Goal: Task Accomplishment & Management: Manage account settings

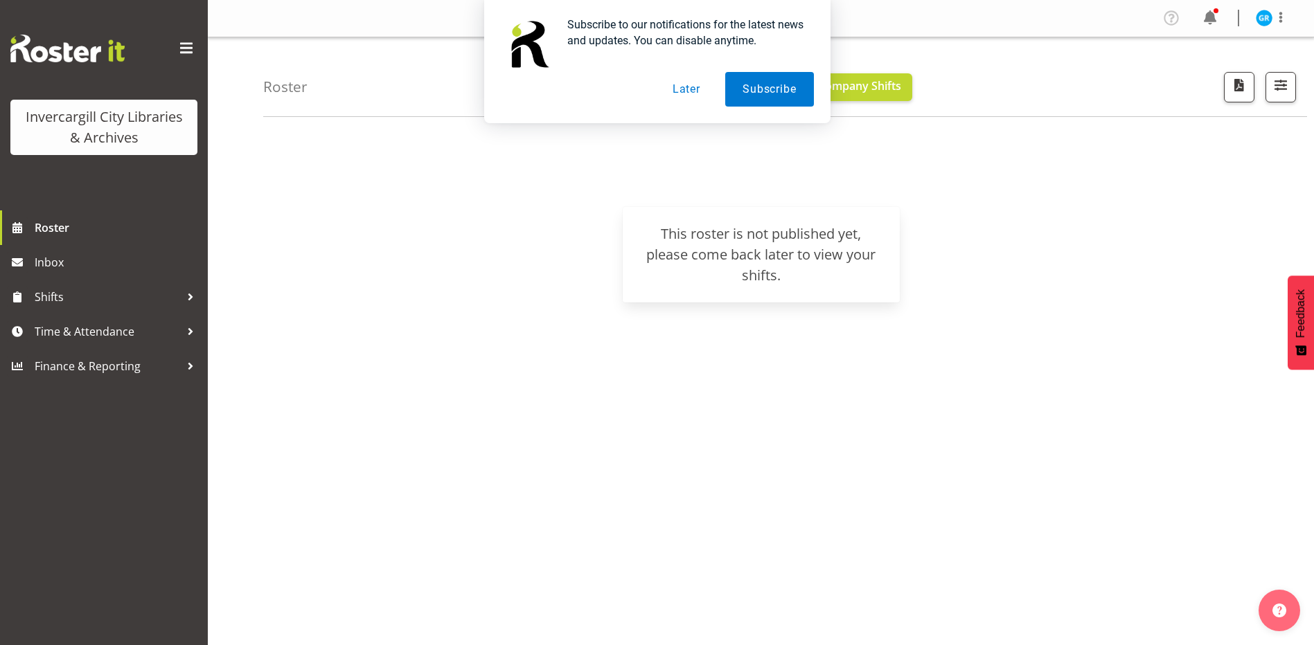
click at [692, 95] on button "Later" at bounding box center [686, 89] width 62 height 35
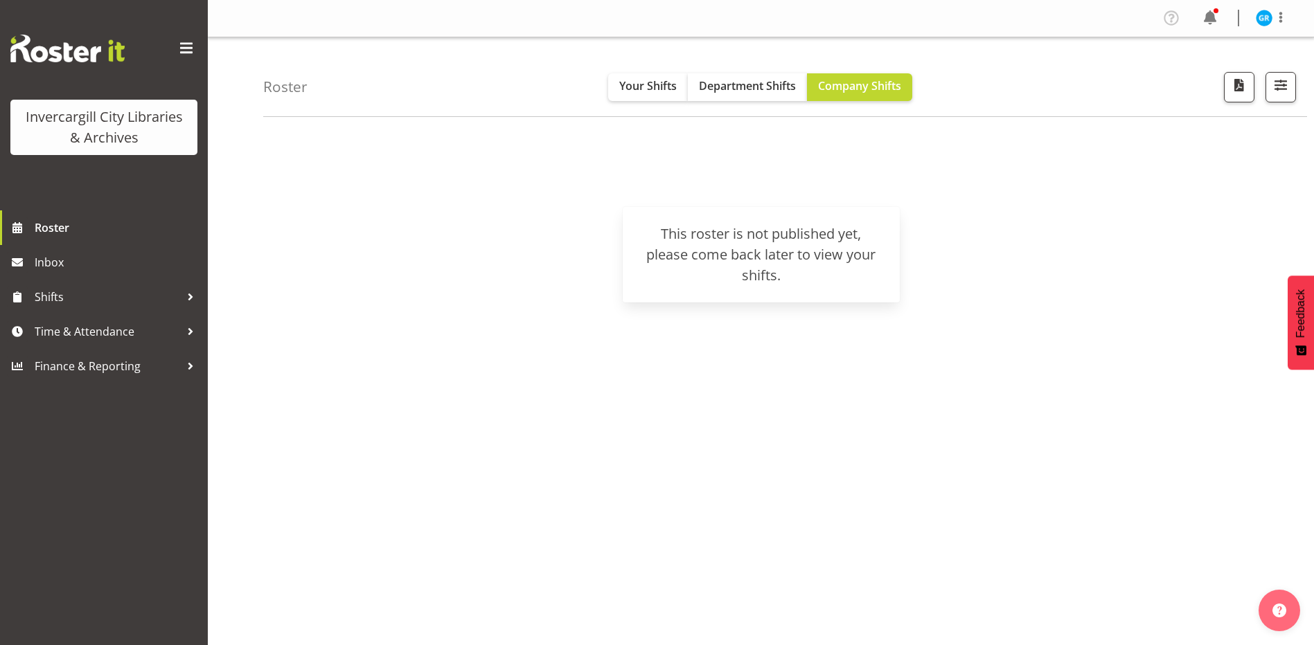
click at [1134, 408] on div "August 25 - 31, 2025 Today Day Week Fortnight Month calendar Month Agenda Time …" at bounding box center [788, 404] width 1050 height 554
click at [620, 97] on button "Your Shifts" at bounding box center [648, 87] width 80 height 28
click at [723, 94] on button "Department Shifts" at bounding box center [747, 87] width 119 height 28
click at [859, 96] on button "Company Shifts" at bounding box center [859, 87] width 105 height 28
click at [70, 336] on span "Time & Attendance" at bounding box center [107, 331] width 145 height 21
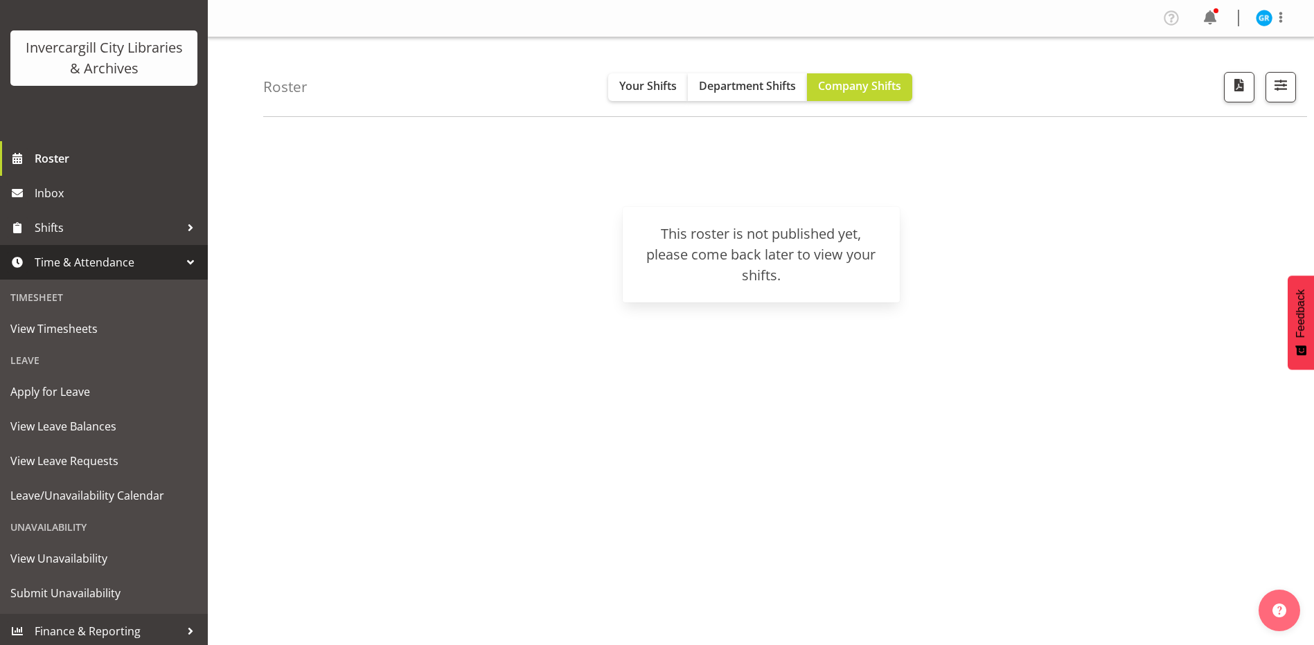
scroll to position [73, 0]
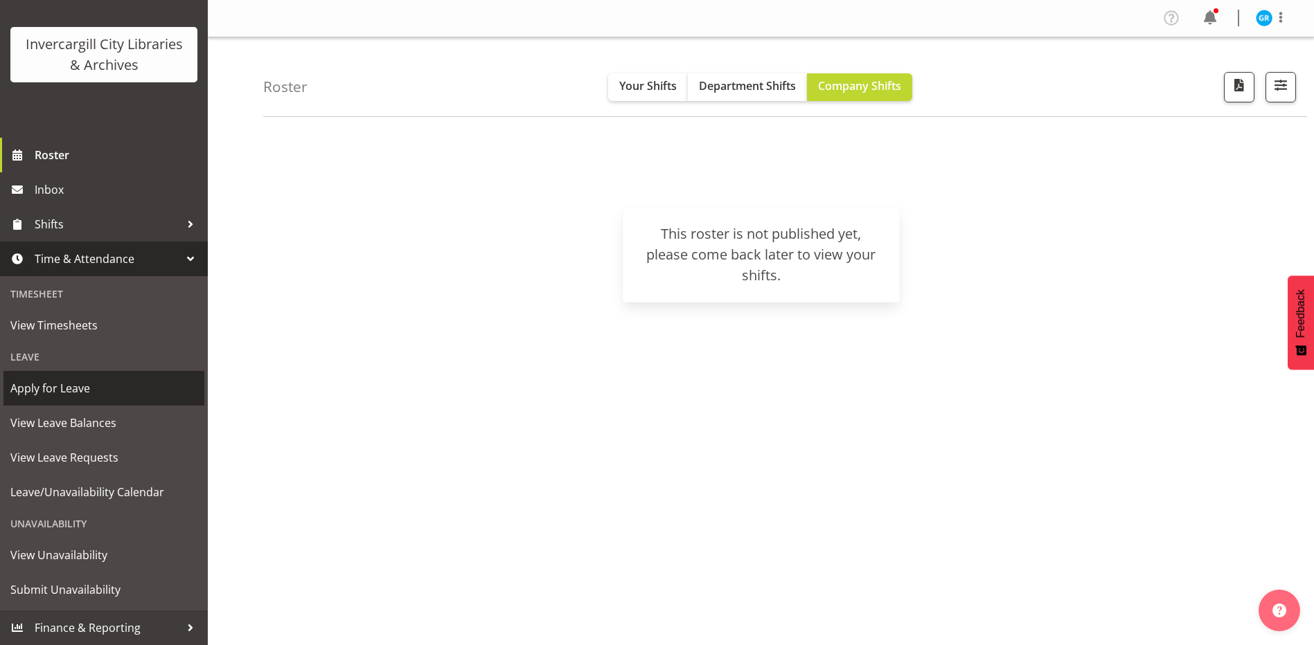
click at [100, 393] on span "Apply for Leave" at bounding box center [103, 388] width 187 height 21
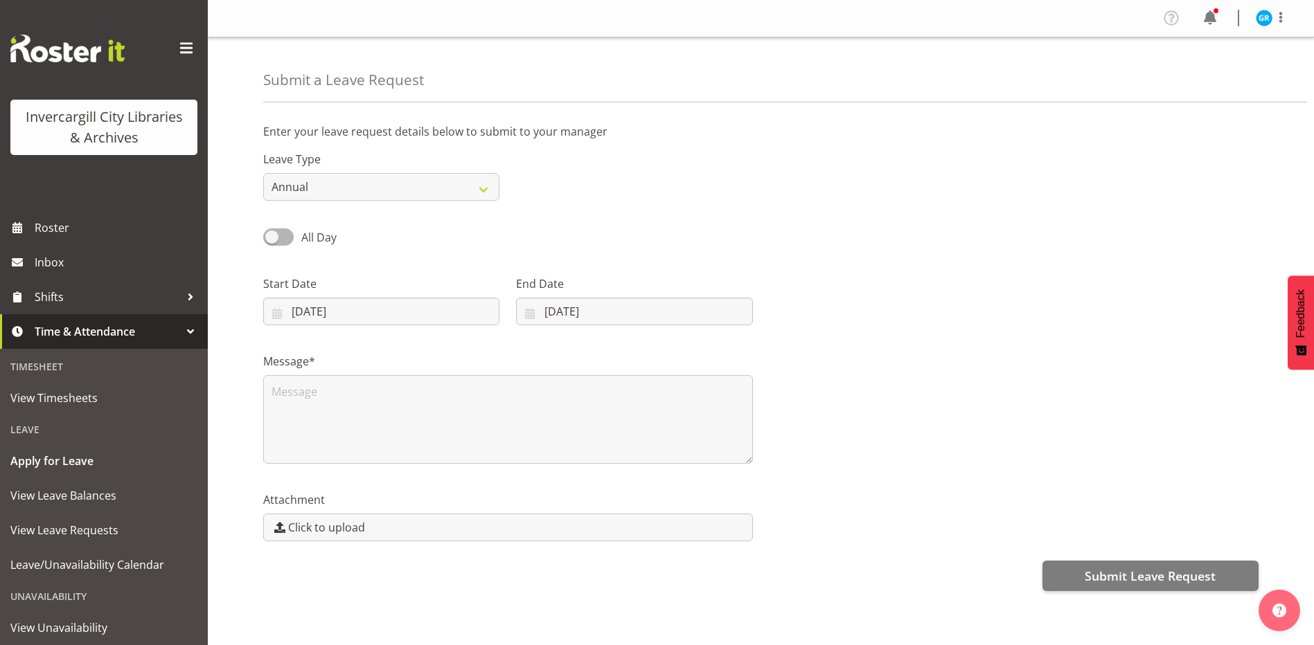
click at [969, 226] on div "All Day Single Day" at bounding box center [761, 232] width 1012 height 47
click at [447, 190] on select "Annual Sick Leave Without Pay Bereavement Domestic Violence Parental Jury Servi…" at bounding box center [381, 187] width 236 height 28
click at [768, 255] on div "All Day Single Day" at bounding box center [761, 232] width 1012 height 47
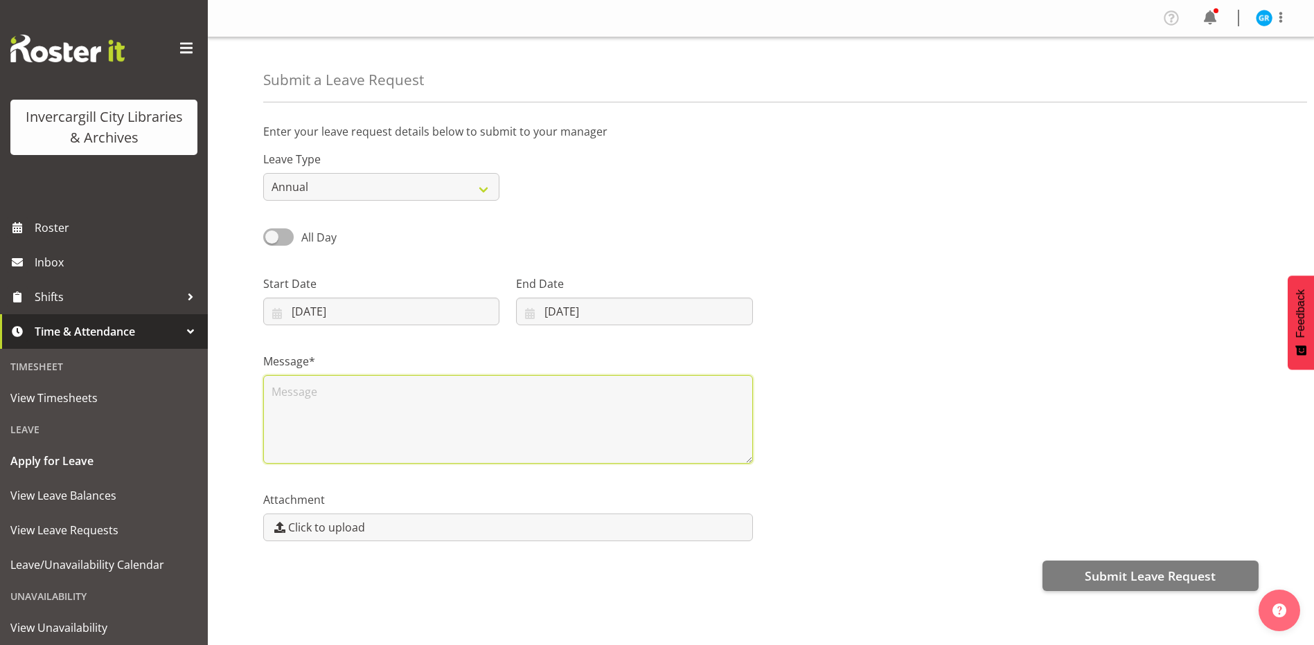
click at [413, 386] on textarea at bounding box center [508, 419] width 490 height 89
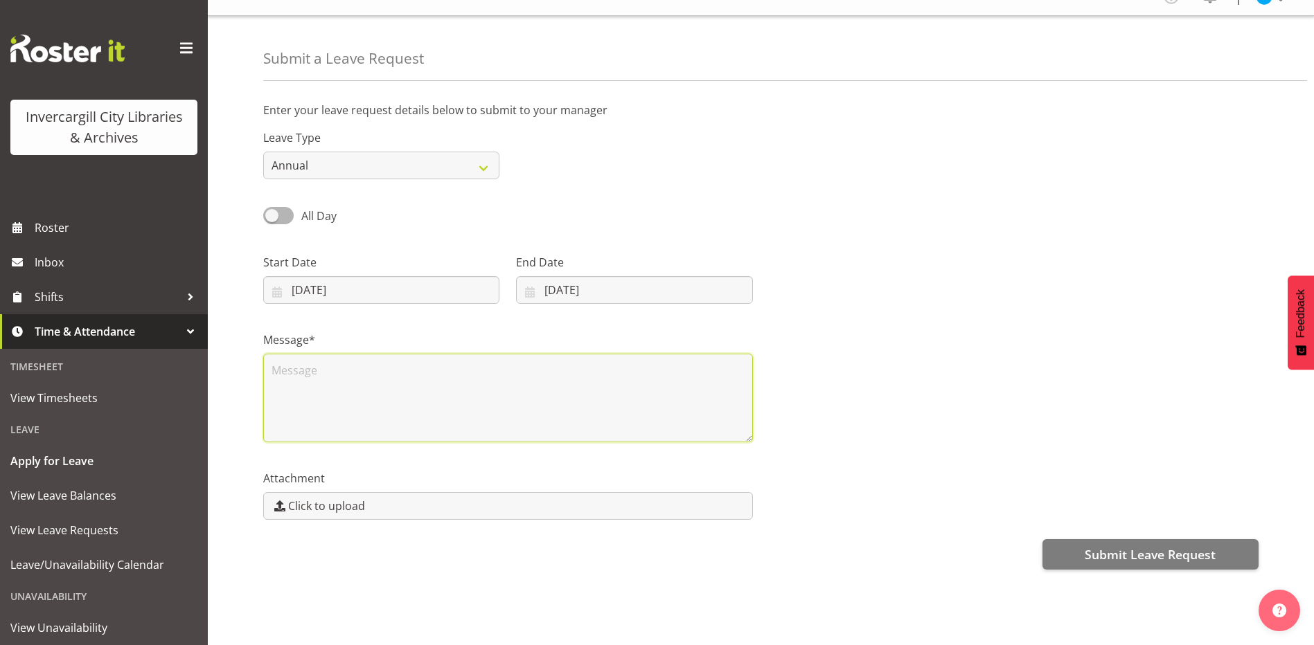
scroll to position [32, 0]
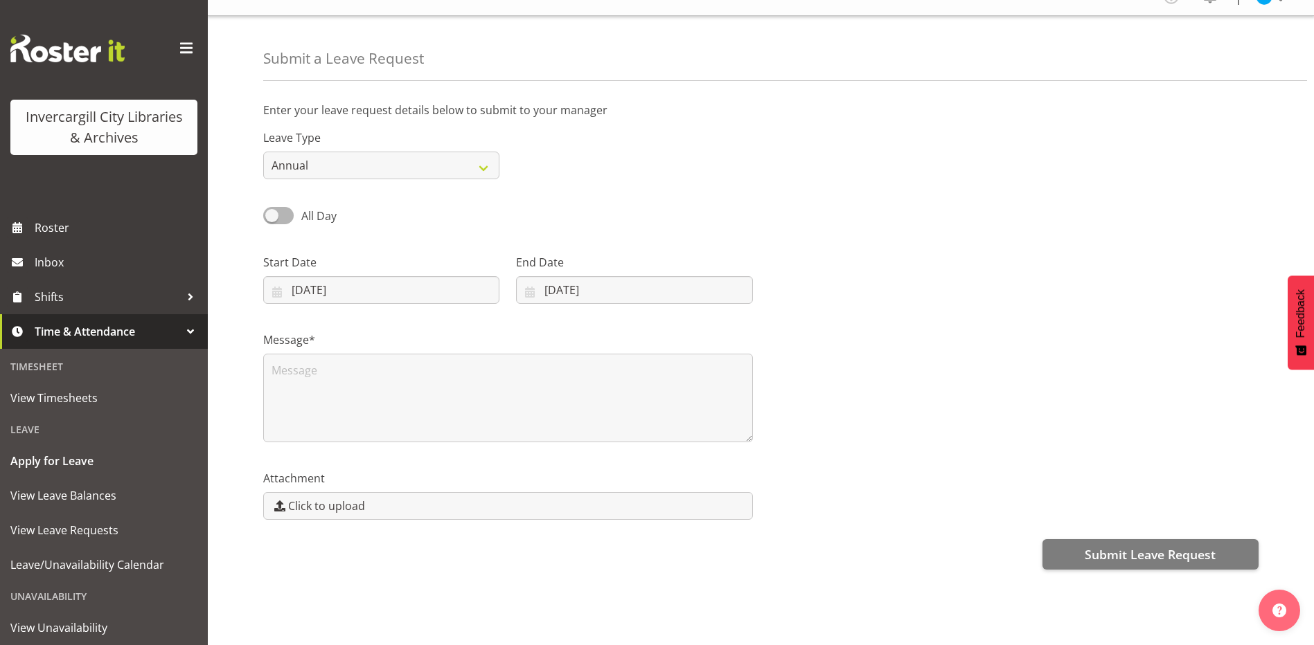
click at [1006, 283] on div at bounding box center [1014, 274] width 506 height 78
click at [309, 152] on select "Annual Sick Leave Without Pay Bereavement Domestic Violence Parental Jury Servi…" at bounding box center [381, 166] width 236 height 28
click at [263, 152] on select "Annual Sick Leave Without Pay Bereavement Domestic Violence Parental Jury Servi…" at bounding box center [381, 166] width 236 height 28
click at [327, 279] on input "26/08/2025" at bounding box center [381, 290] width 236 height 28
click at [429, 502] on link "29" at bounding box center [438, 505] width 28 height 27
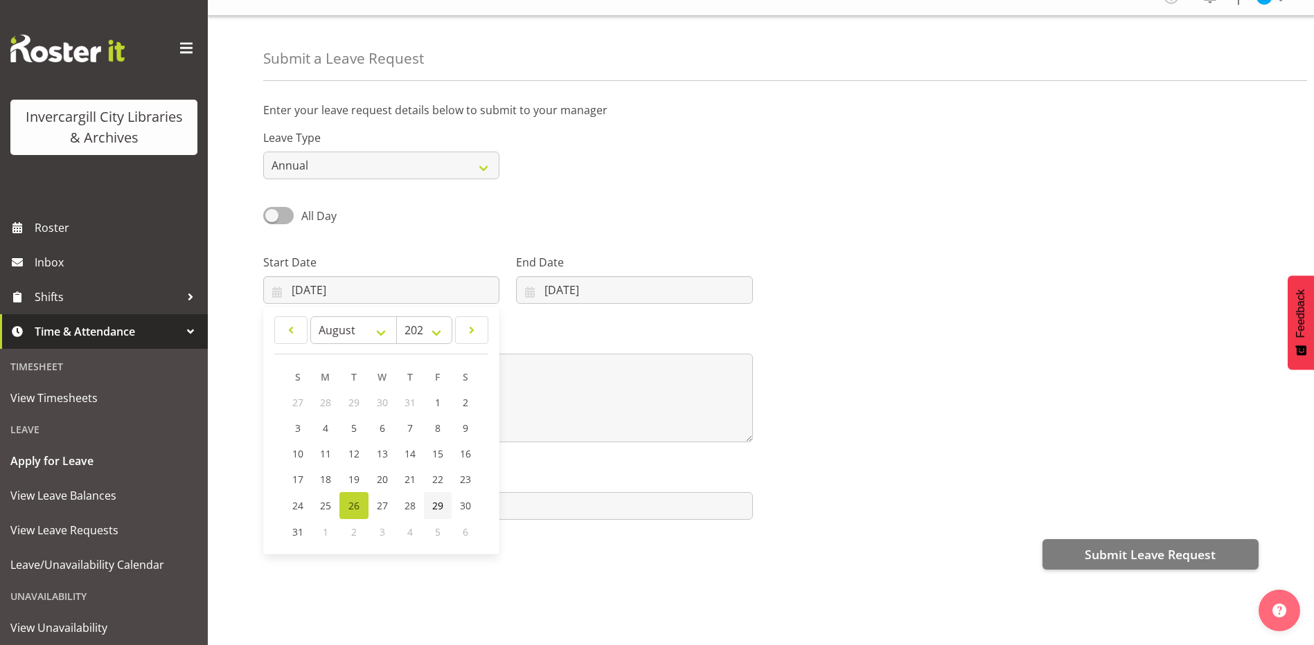
type input "29/08/2025"
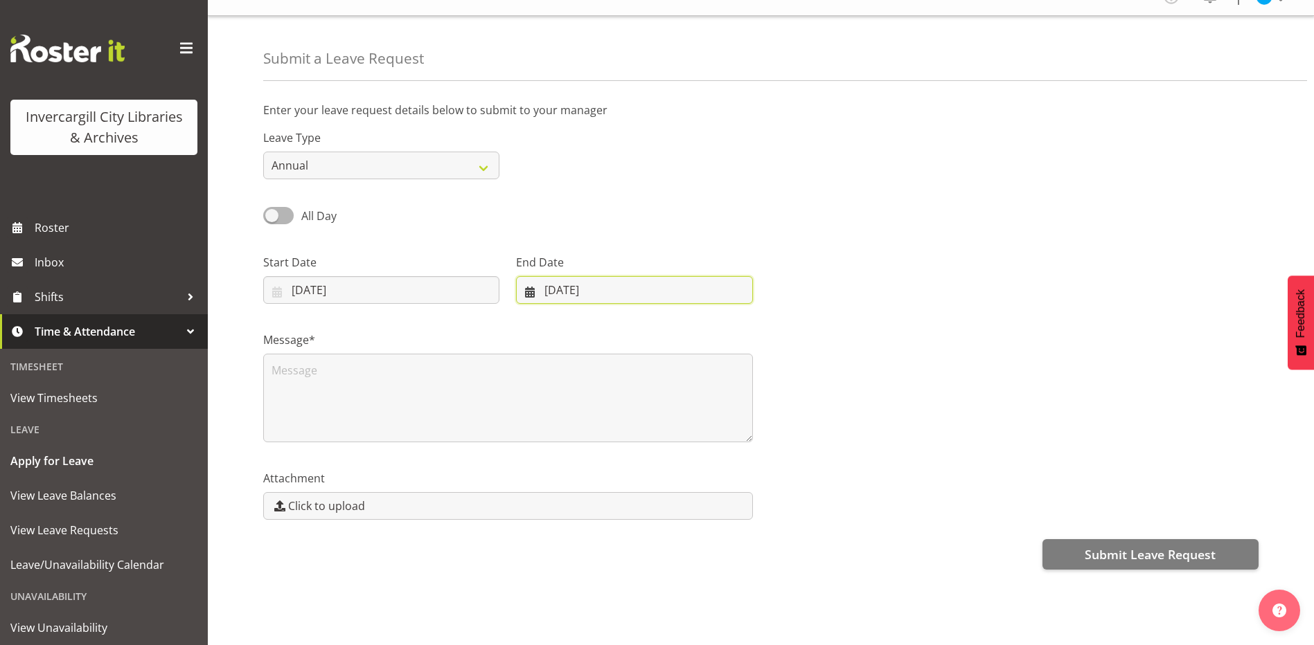
click at [609, 278] on input "26/08/2025" at bounding box center [634, 290] width 236 height 28
click at [683, 501] on span "29" at bounding box center [682, 505] width 11 height 13
type input "29/08/2025"
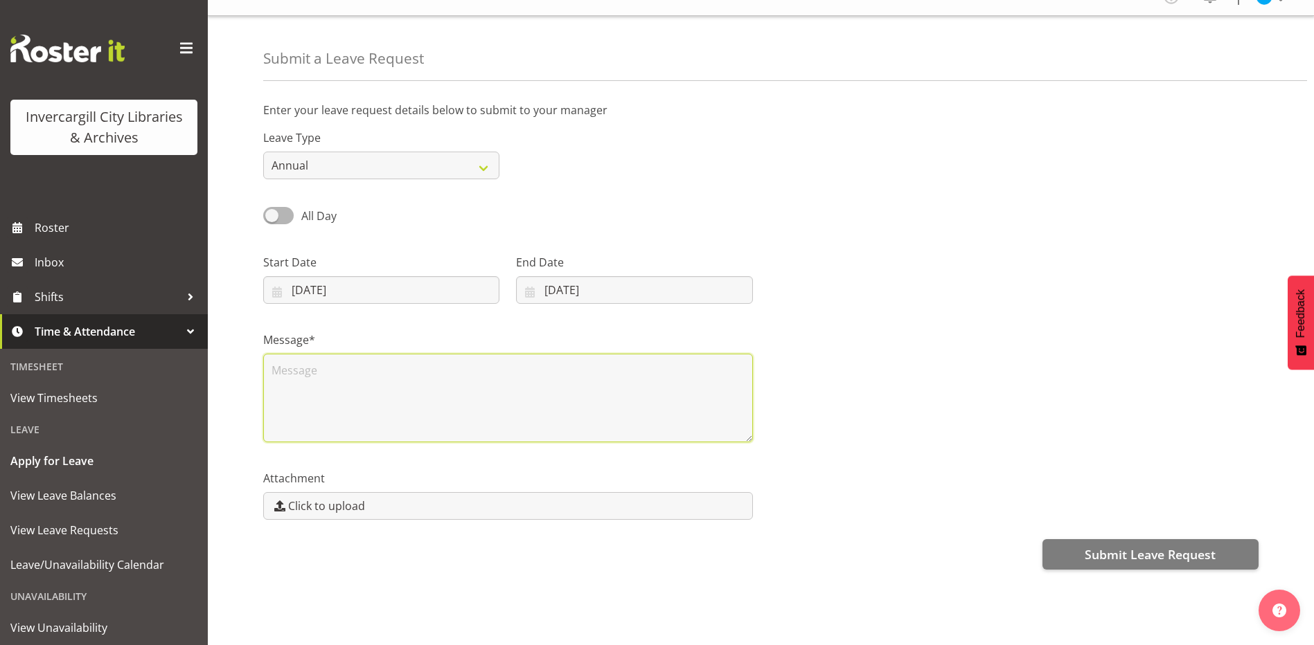
click at [333, 362] on textarea at bounding box center [508, 398] width 490 height 89
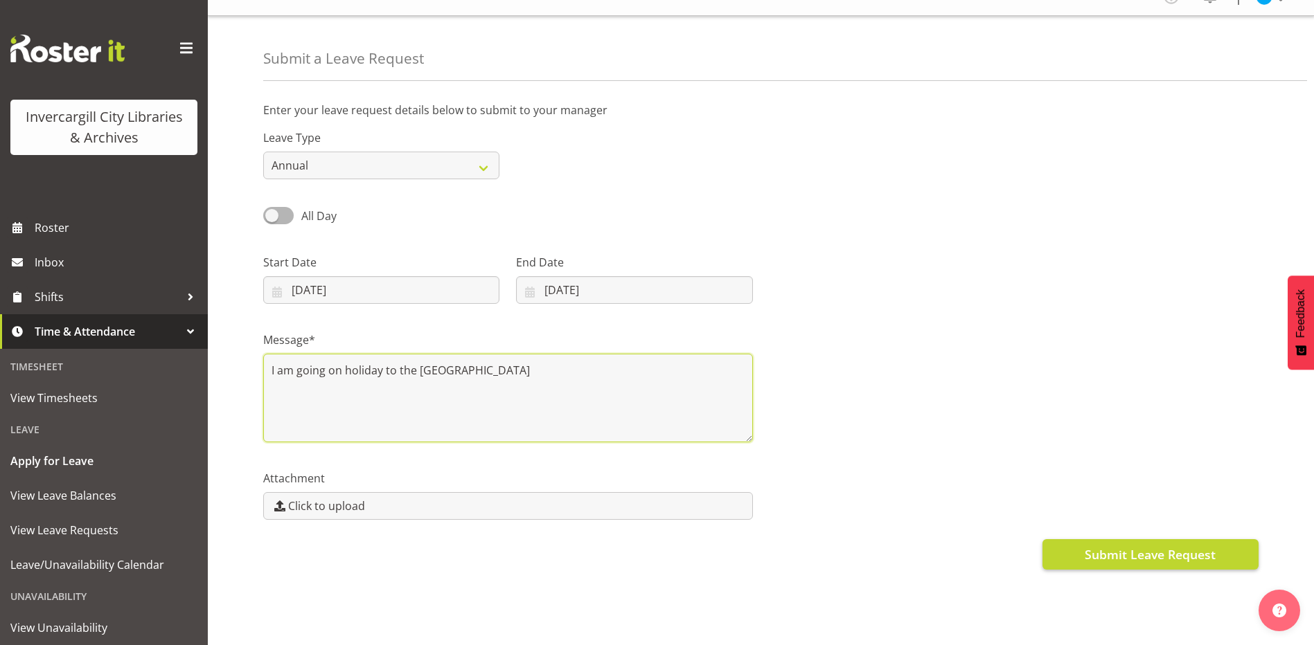
type textarea "I am going on holiday to the Bermuda Triangle"
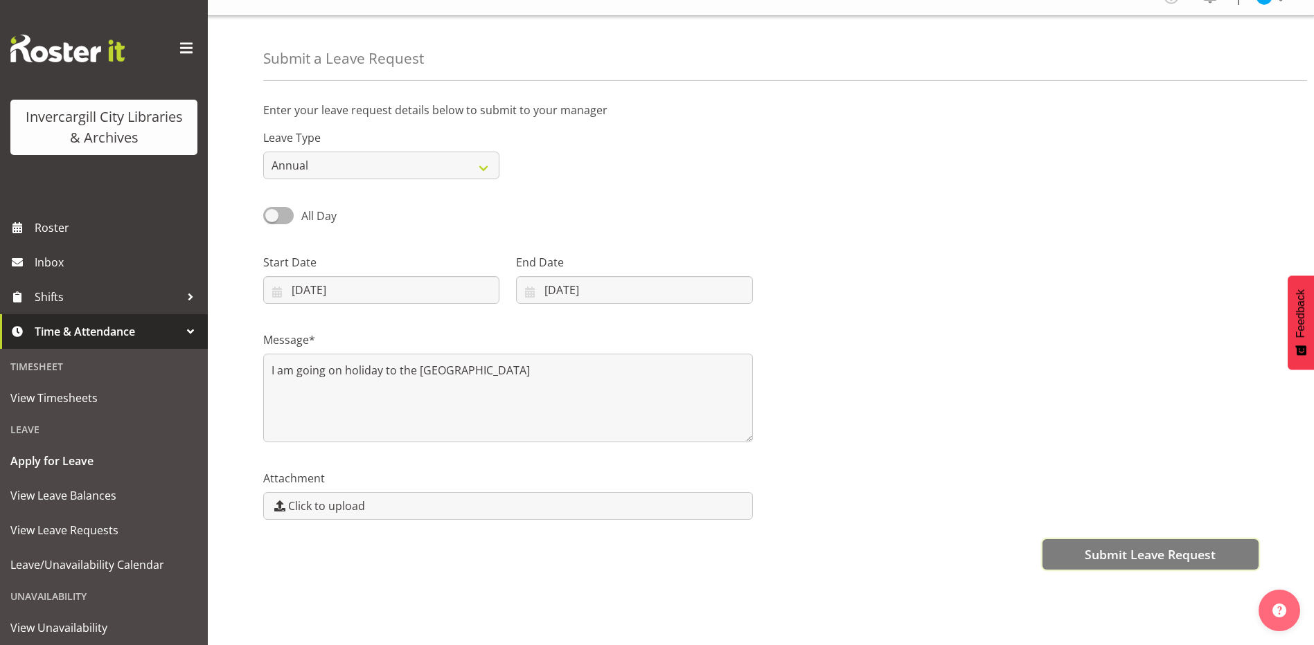
click at [1141, 546] on span "Submit Leave Request" at bounding box center [1149, 555] width 131 height 18
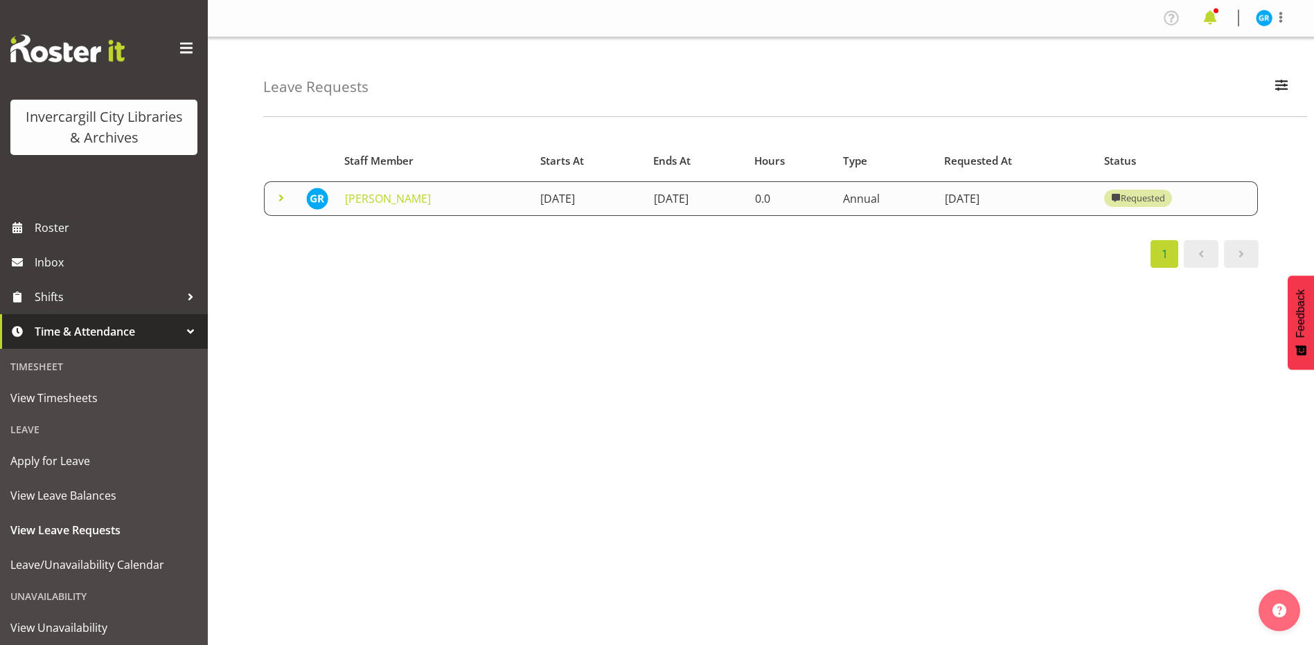
click at [1213, 18] on span at bounding box center [1210, 18] width 22 height 22
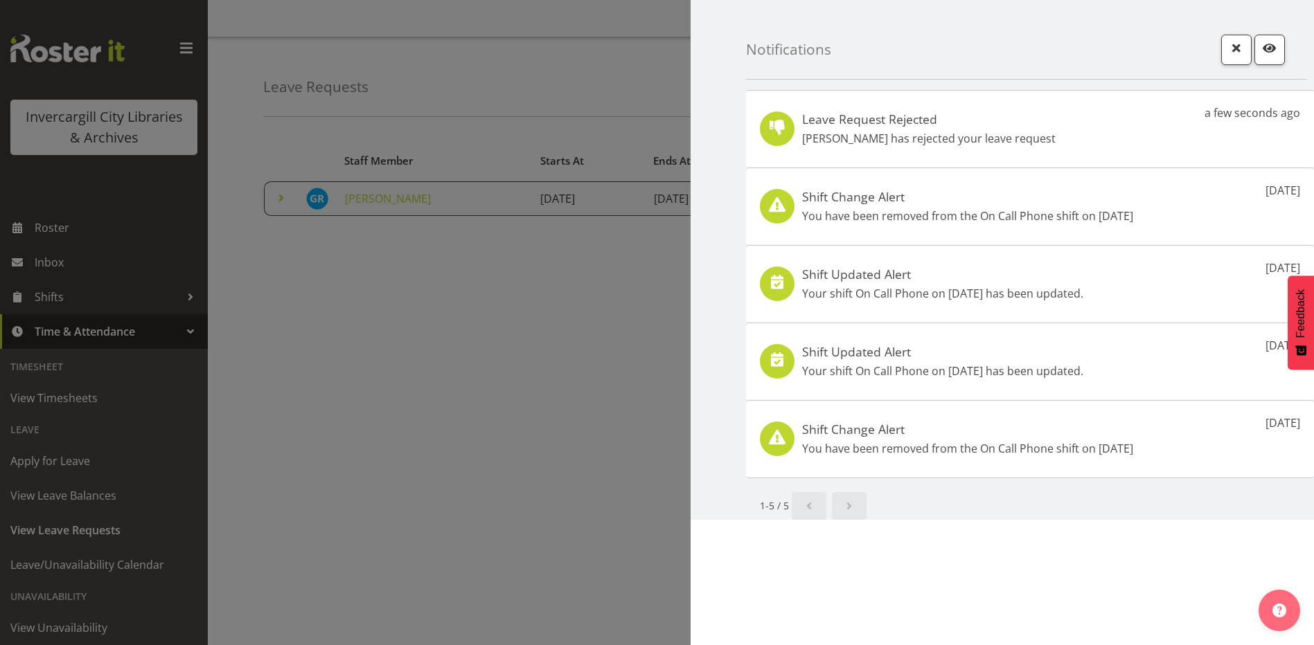
click at [968, 127] on div "Leave Request Rejected [PERSON_NAME] has rejected your leave request" at bounding box center [928, 128] width 253 height 35
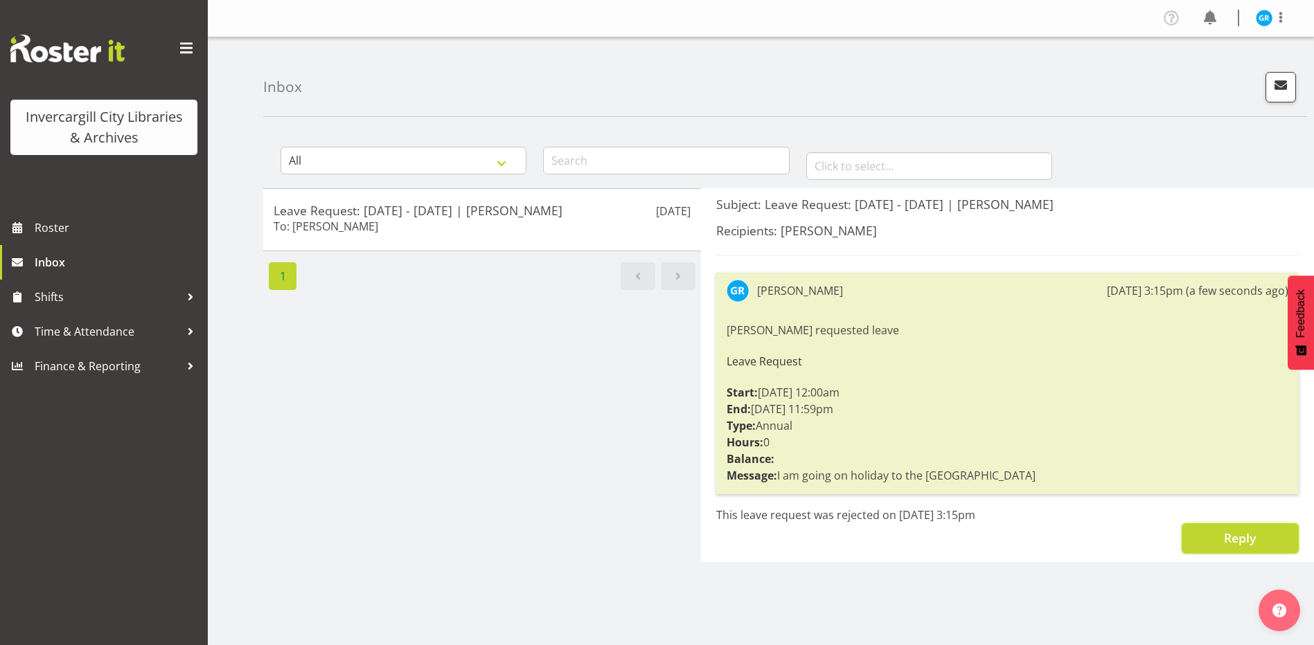
click at [1241, 548] on button "Reply" at bounding box center [1239, 538] width 117 height 30
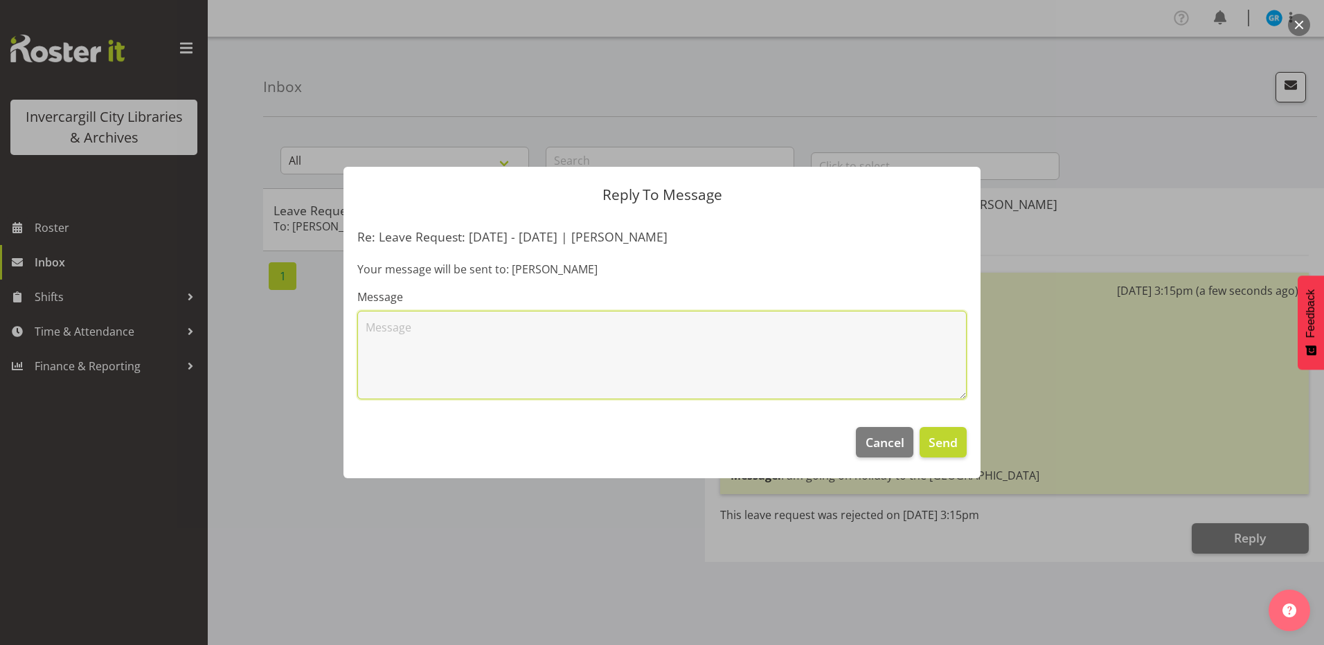
click at [397, 352] on textarea at bounding box center [661, 355] width 609 height 89
type textarea ": ("
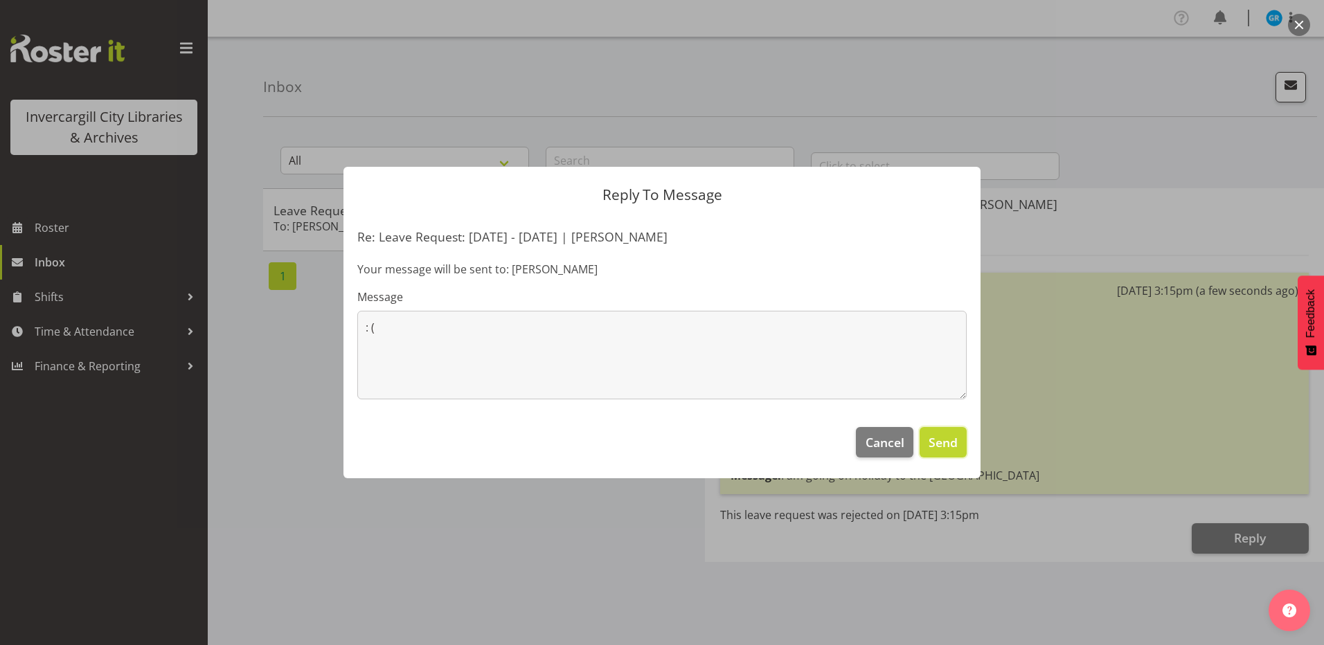
click at [960, 437] on button "Send" at bounding box center [943, 442] width 47 height 30
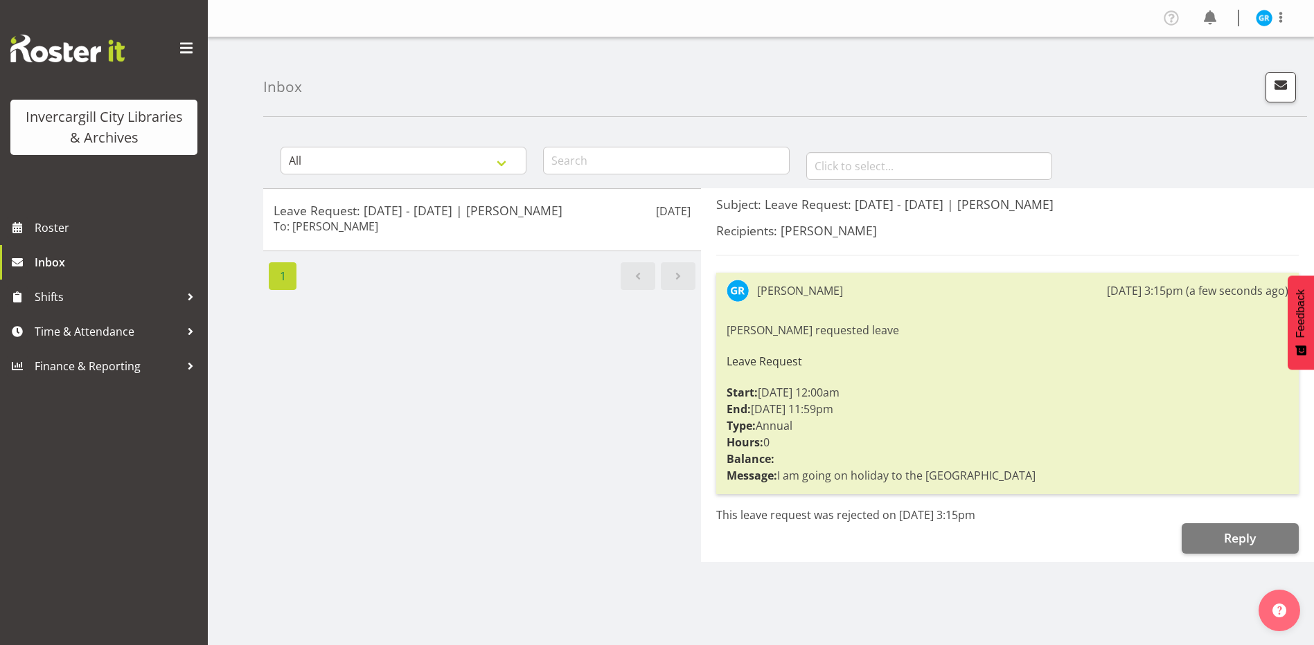
click at [595, 424] on div "Aug 26th Leave Request: 29/08/25 - 29/08/25 | Grace Roscoe-Squires To: Saniya T…" at bounding box center [482, 375] width 438 height 374
click at [1005, 453] on div "Grace Roscoe-Squires requested leave Leave Request Start: 29/08/25 12:00am End:…" at bounding box center [1007, 403] width 562 height 169
drag, startPoint x: 1005, startPoint y: 454, endPoint x: 906, endPoint y: 384, distance: 121.4
click at [906, 384] on div "Grace Roscoe-Squires requested leave Leave Request Start: 29/08/25 12:00am End:…" at bounding box center [1007, 403] width 562 height 169
click at [1282, 79] on span "button" at bounding box center [1280, 85] width 18 height 18
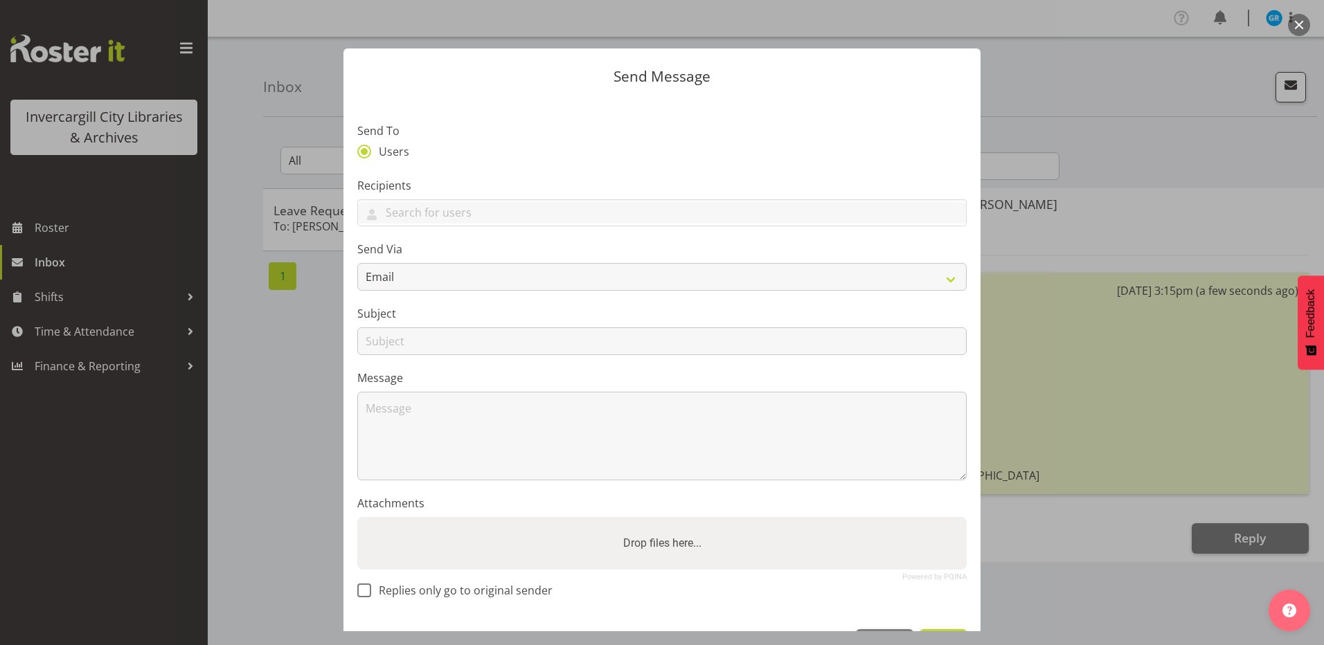
drag, startPoint x: 276, startPoint y: 550, endPoint x: 116, endPoint y: 410, distance: 212.0
click at [276, 550] on div at bounding box center [662, 322] width 1324 height 645
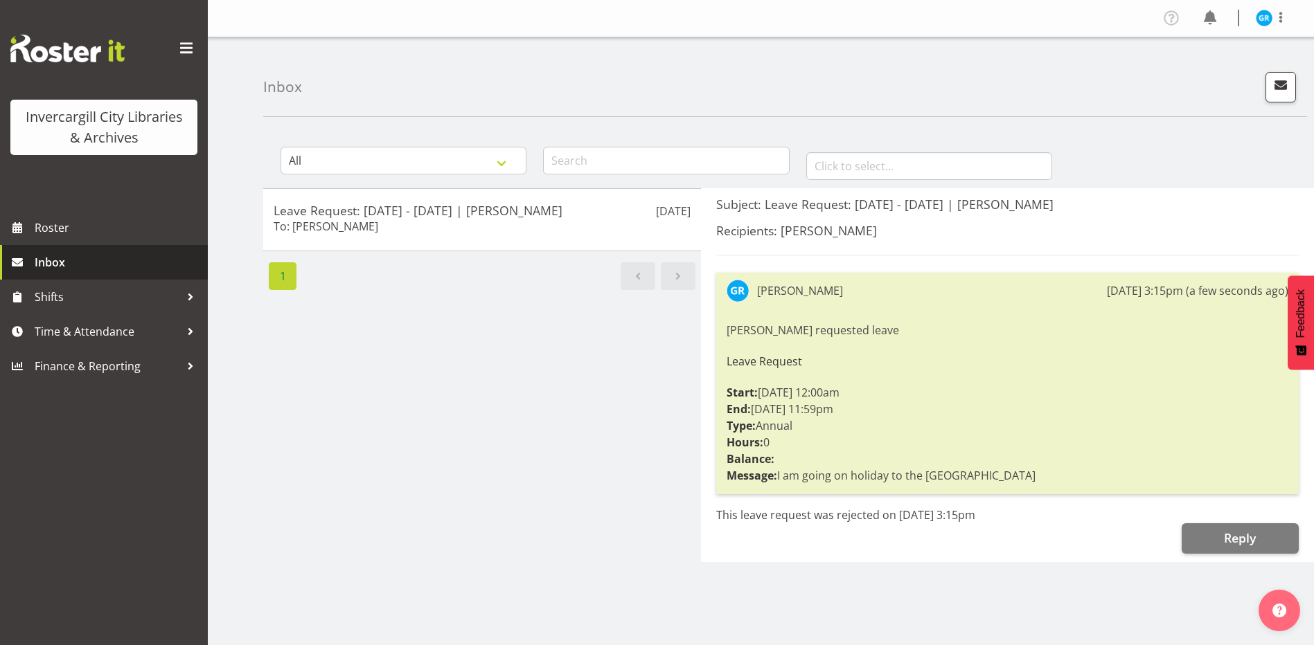
click at [60, 260] on span "Inbox" at bounding box center [118, 262] width 166 height 21
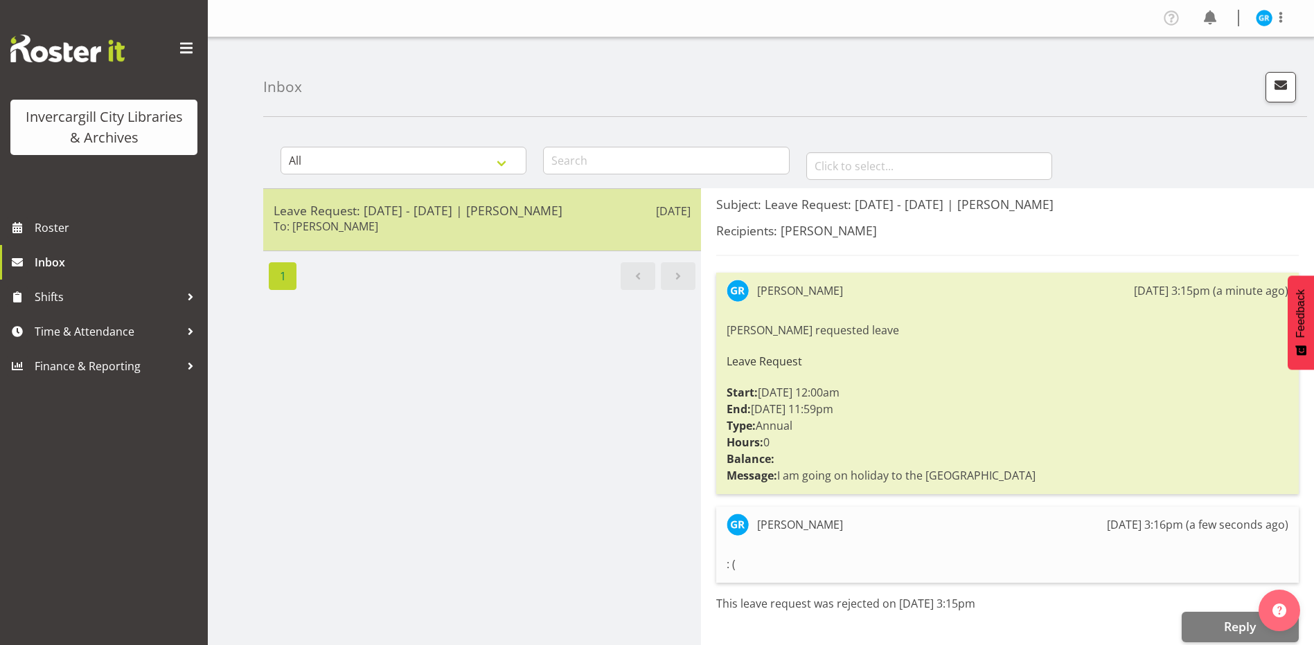
click at [274, 214] on h5 "Leave Request: [DATE] - [DATE] | [PERSON_NAME]" at bounding box center [482, 210] width 417 height 15
click at [329, 224] on h6 "To: [PERSON_NAME]" at bounding box center [326, 227] width 105 height 14
drag, startPoint x: 459, startPoint y: 237, endPoint x: 397, endPoint y: 238, distance: 62.3
click at [397, 238] on div "Aug 26th Leave Request: 29/08/25 - 29/08/25 | Grace Roscoe-Squires To: Saniya T…" at bounding box center [482, 219] width 438 height 63
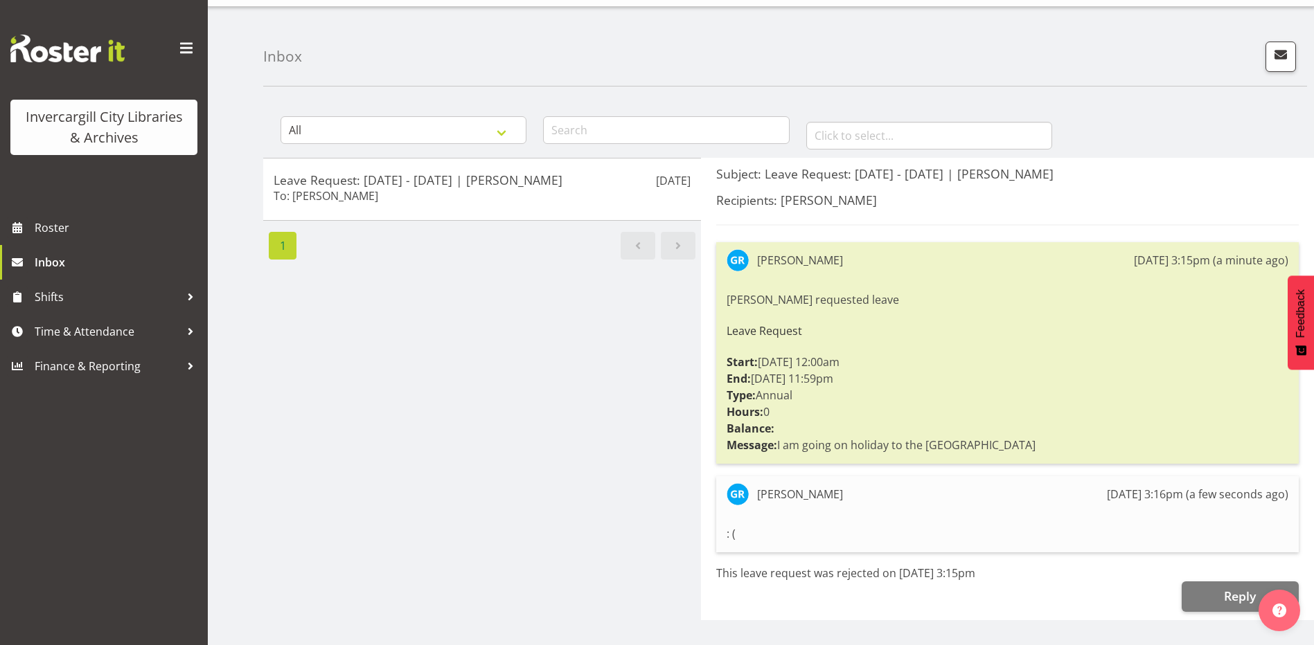
scroll to position [46, 0]
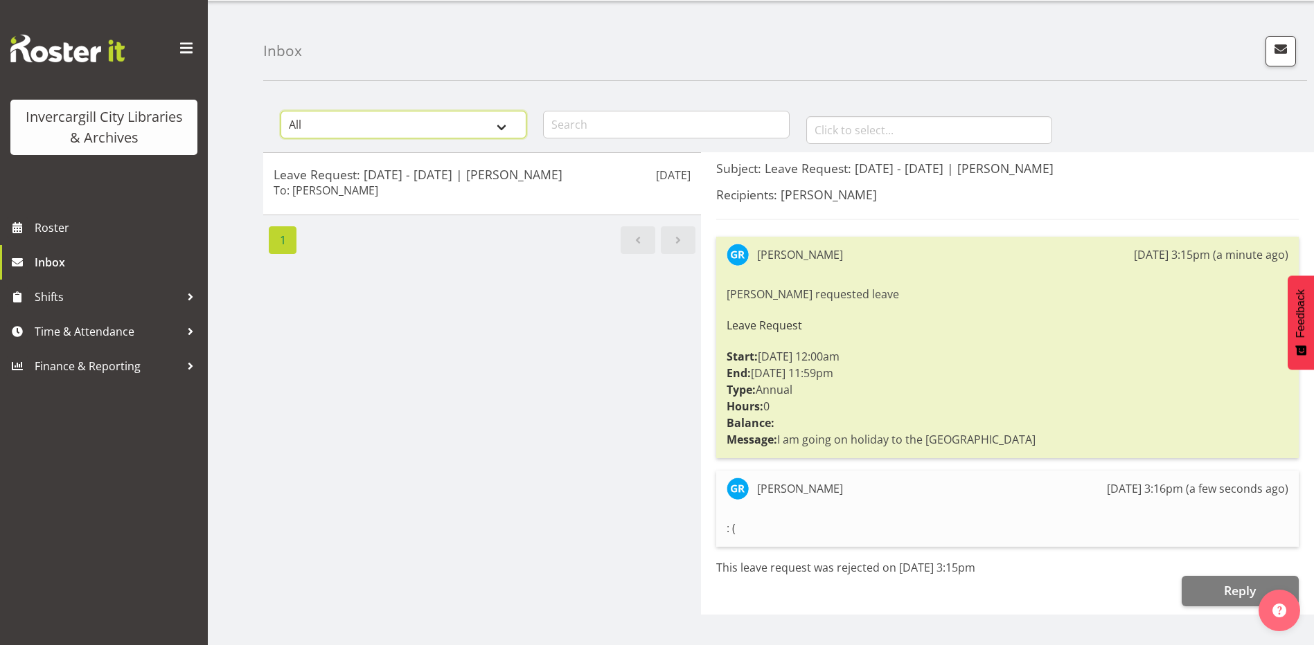
click at [451, 111] on select "All General Shift Offers Shift Swap Offers Leave Requests" at bounding box center [403, 125] width 246 height 28
drag, startPoint x: 487, startPoint y: 418, endPoint x: 454, endPoint y: 406, distance: 35.3
click at [487, 417] on div "Aug 26th Leave Request: 29/08/25 - 29/08/25 | Grace Roscoe-Squires To: Saniya T…" at bounding box center [482, 383] width 438 height 463
click at [53, 70] on div "Invercargill City Libraries & Archives" at bounding box center [104, 105] width 208 height 211
click at [62, 262] on span "Inbox" at bounding box center [118, 262] width 166 height 21
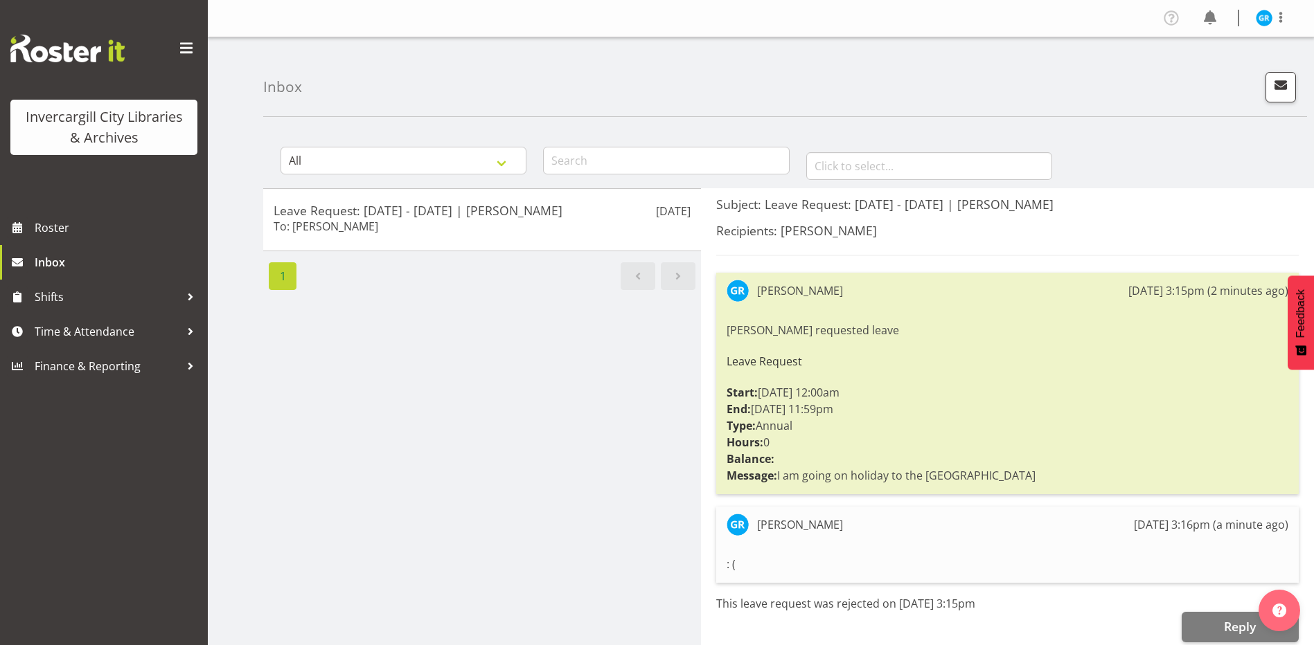
click at [62, 45] on img at bounding box center [67, 49] width 114 height 28
click at [182, 53] on span at bounding box center [186, 48] width 22 height 22
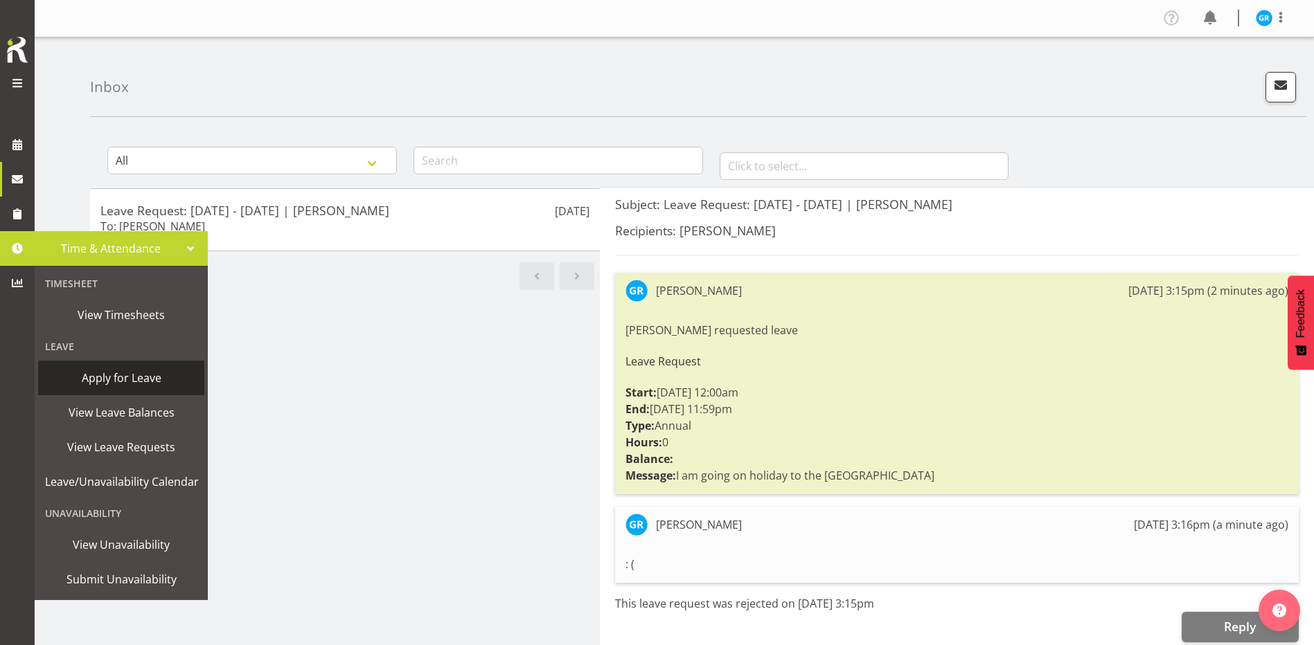
click at [123, 371] on span "Apply for Leave" at bounding box center [121, 378] width 152 height 21
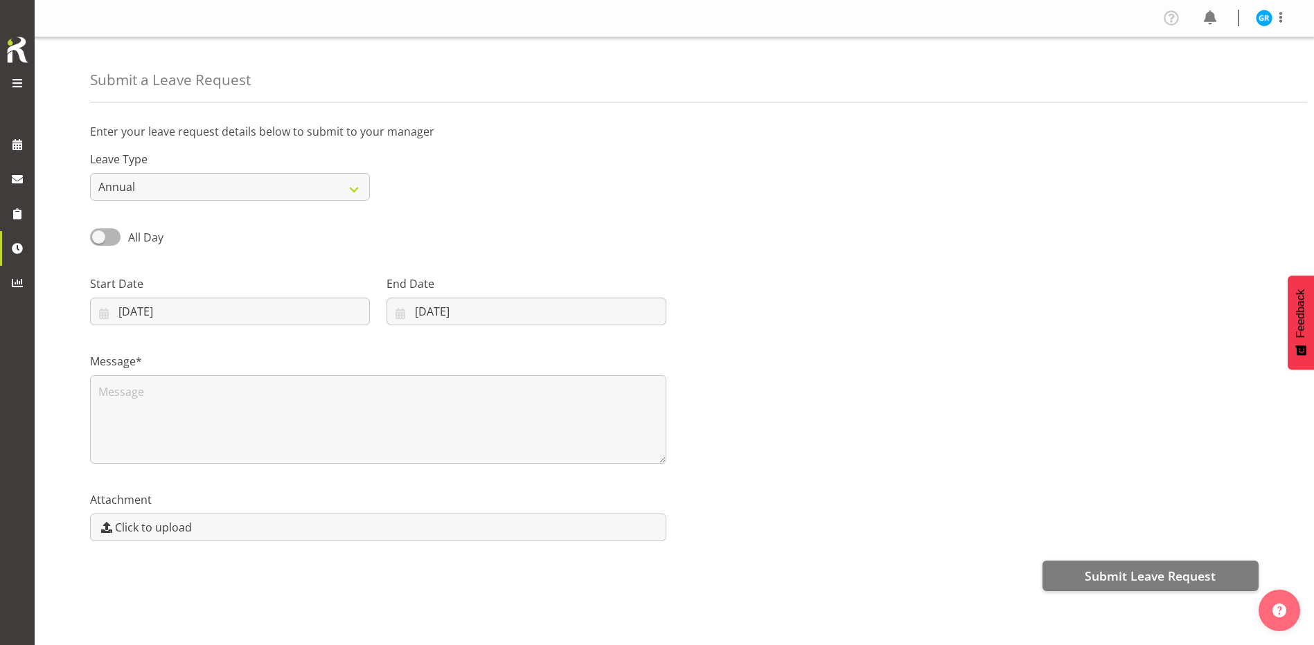
select select "7"
select select "2025"
click at [234, 309] on input "[DATE]" at bounding box center [230, 312] width 280 height 28
click at [240, 529] on span "28" at bounding box center [245, 527] width 11 height 13
type input "[DATE]"
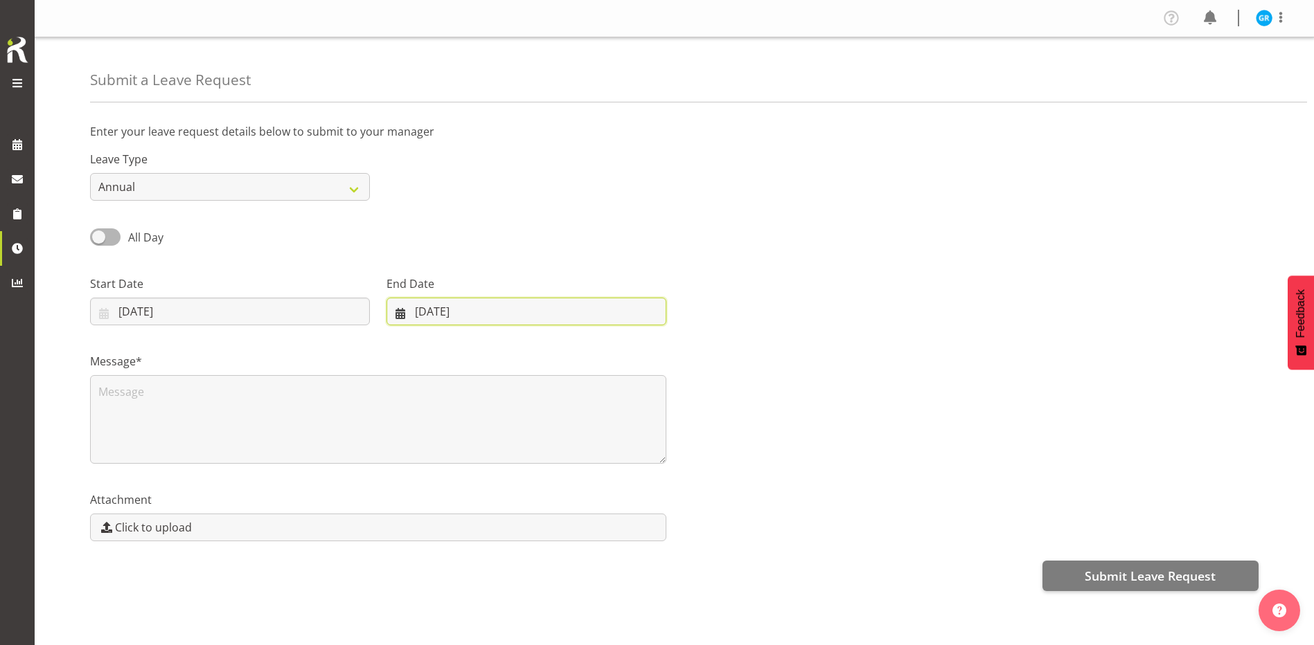
click at [447, 299] on input "[DATE]" at bounding box center [526, 312] width 280 height 28
click at [527, 532] on span "28" at bounding box center [525, 527] width 11 height 13
type input "[DATE]"
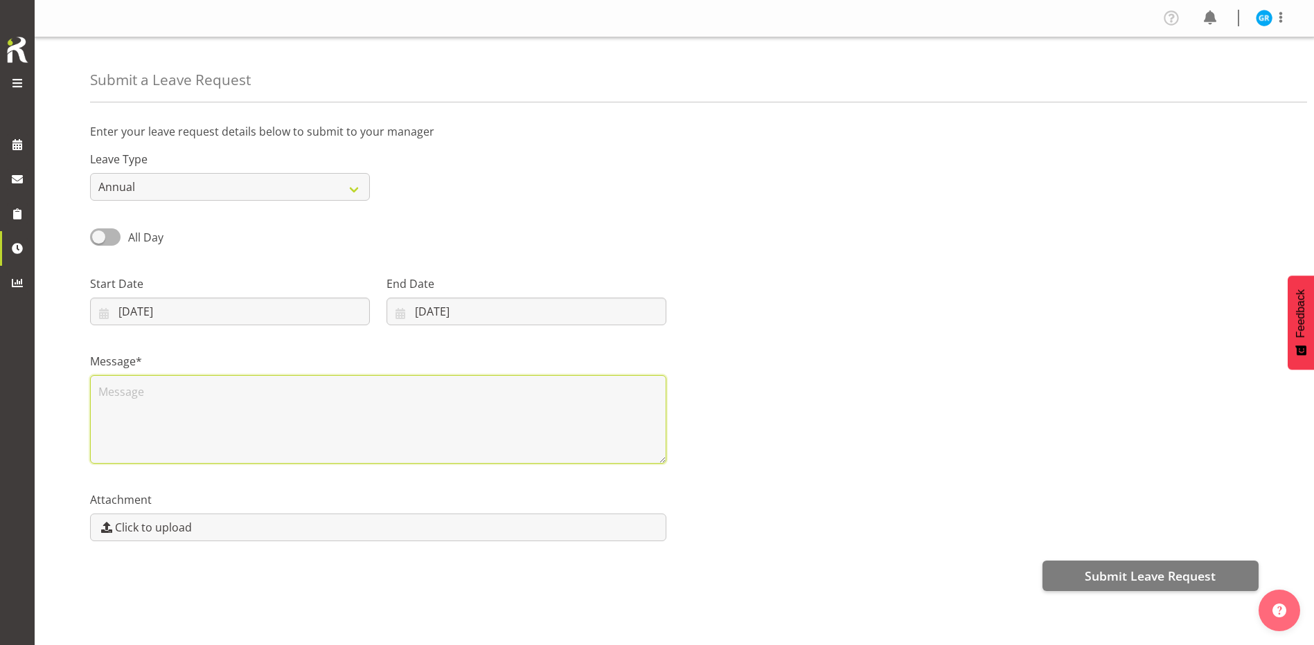
click at [213, 376] on textarea at bounding box center [378, 419] width 576 height 89
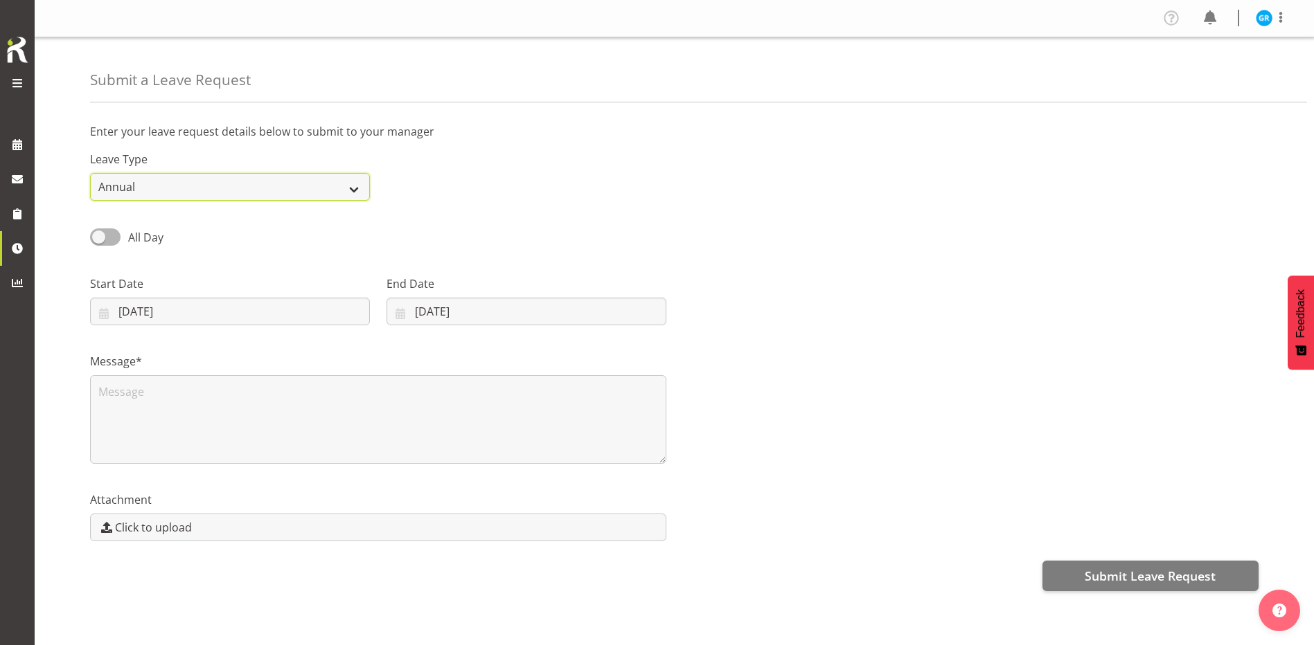
click at [216, 190] on select "Annual Sick Leave Without Pay Bereavement Domestic Violence Parental Jury Servi…" at bounding box center [230, 187] width 280 height 28
click at [224, 186] on select "Annual Sick Leave Without Pay Bereavement Domestic Violence Parental Jury Servi…" at bounding box center [230, 187] width 280 height 28
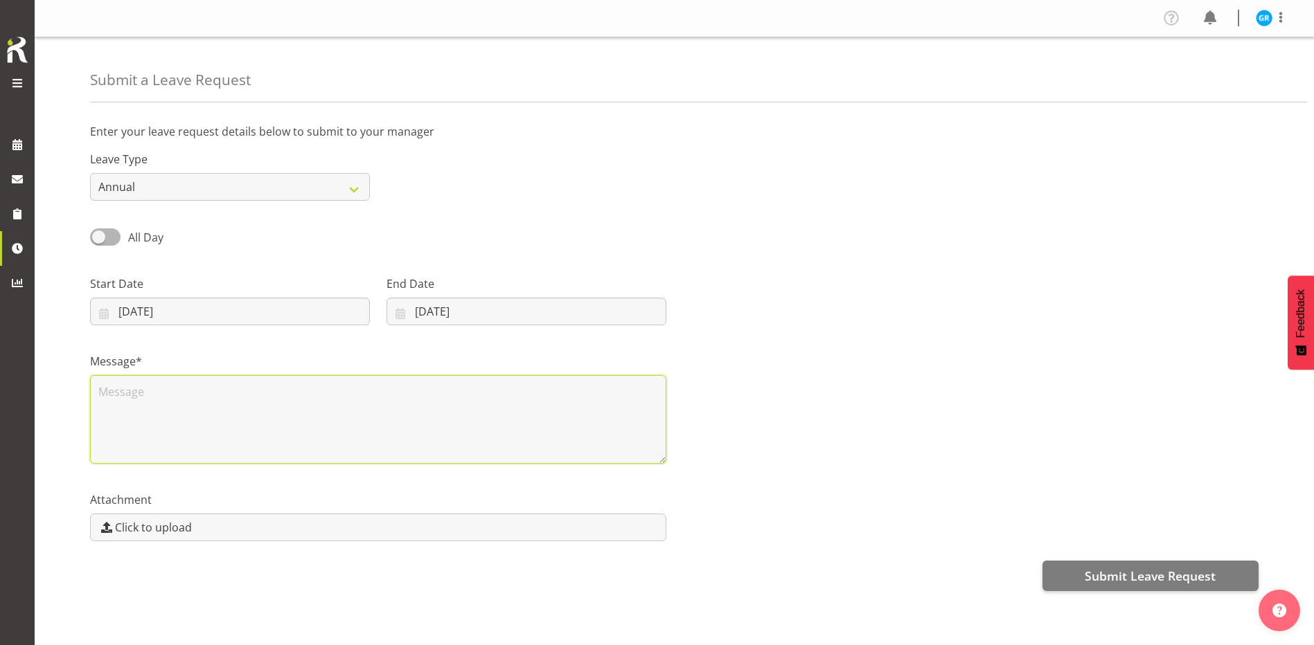
click at [332, 397] on textarea at bounding box center [378, 419] width 576 height 89
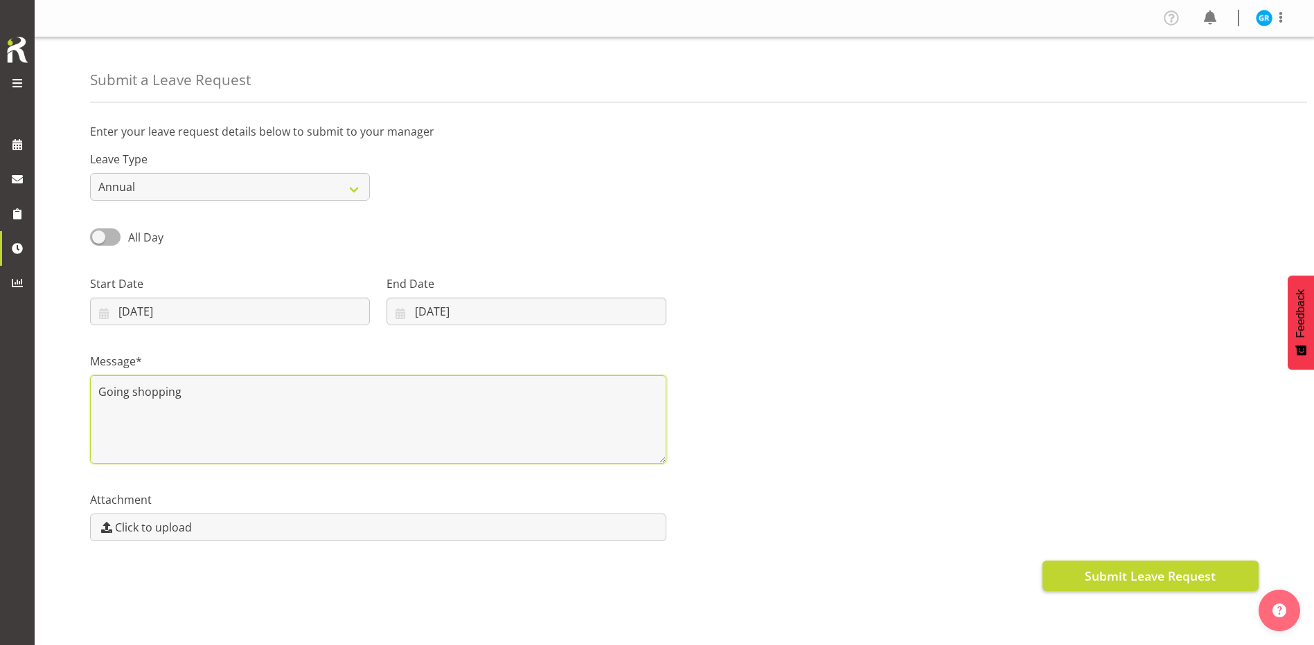
type textarea "Going shopping"
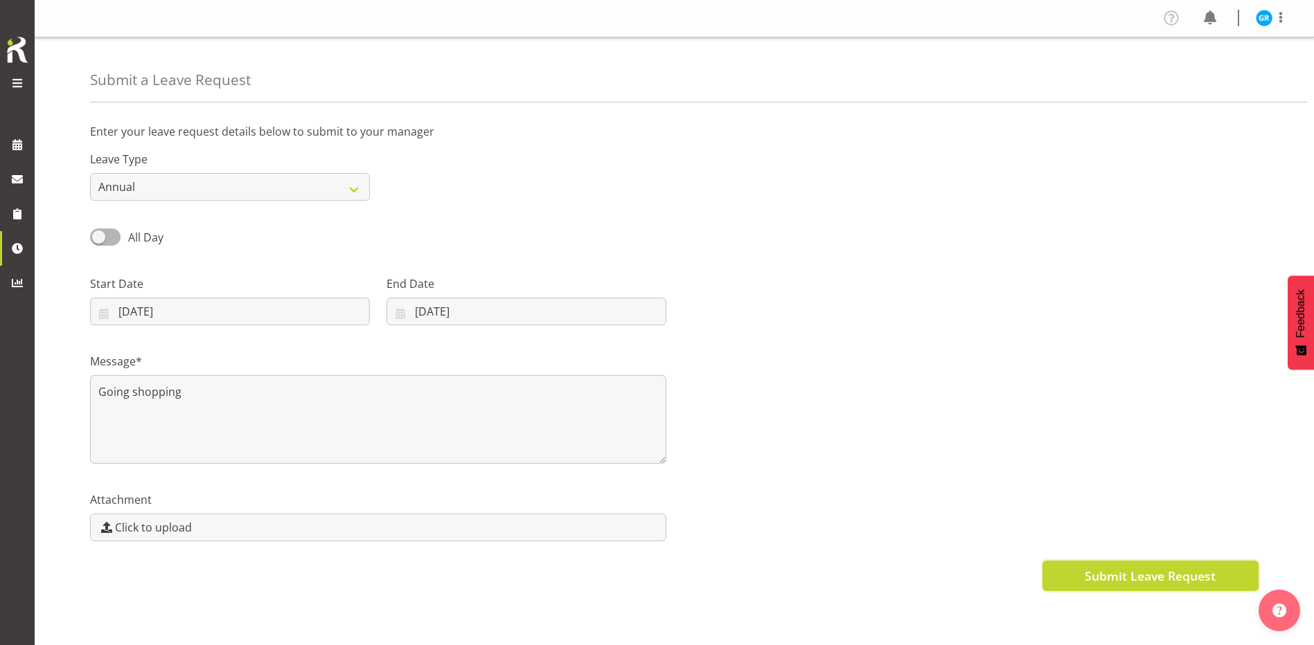
click at [1093, 585] on span "Submit Leave Request" at bounding box center [1149, 576] width 131 height 18
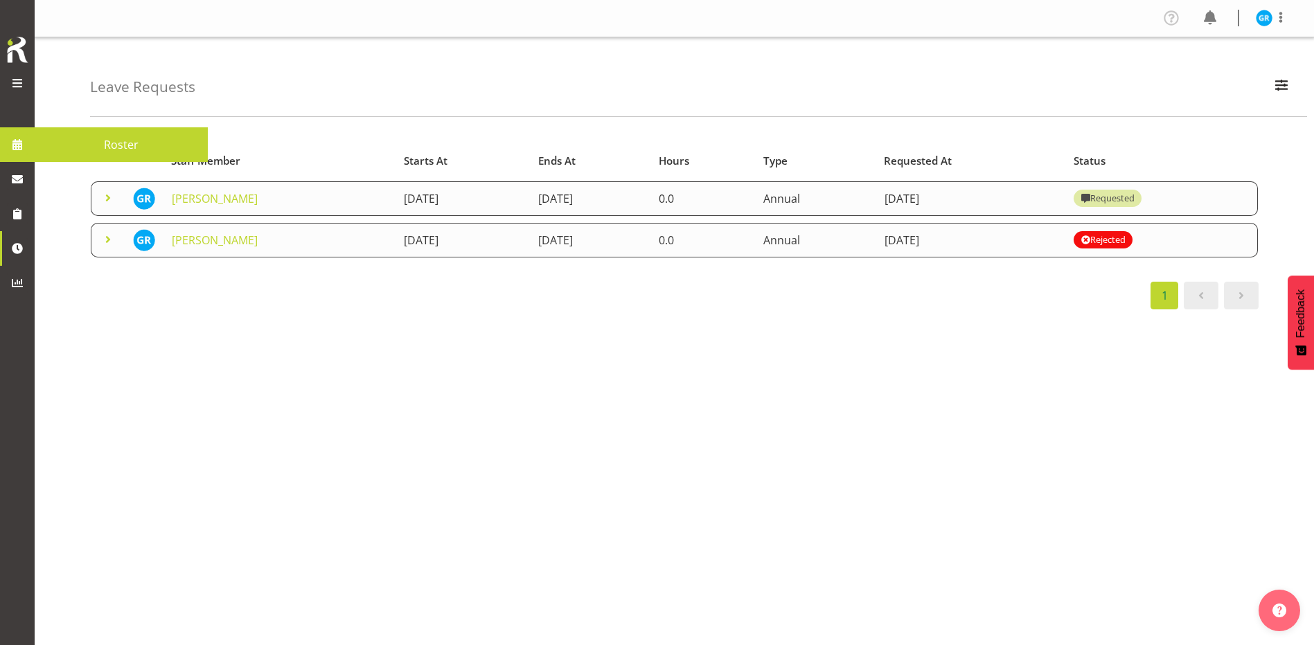
click at [71, 148] on span "Roster" at bounding box center [121, 144] width 159 height 21
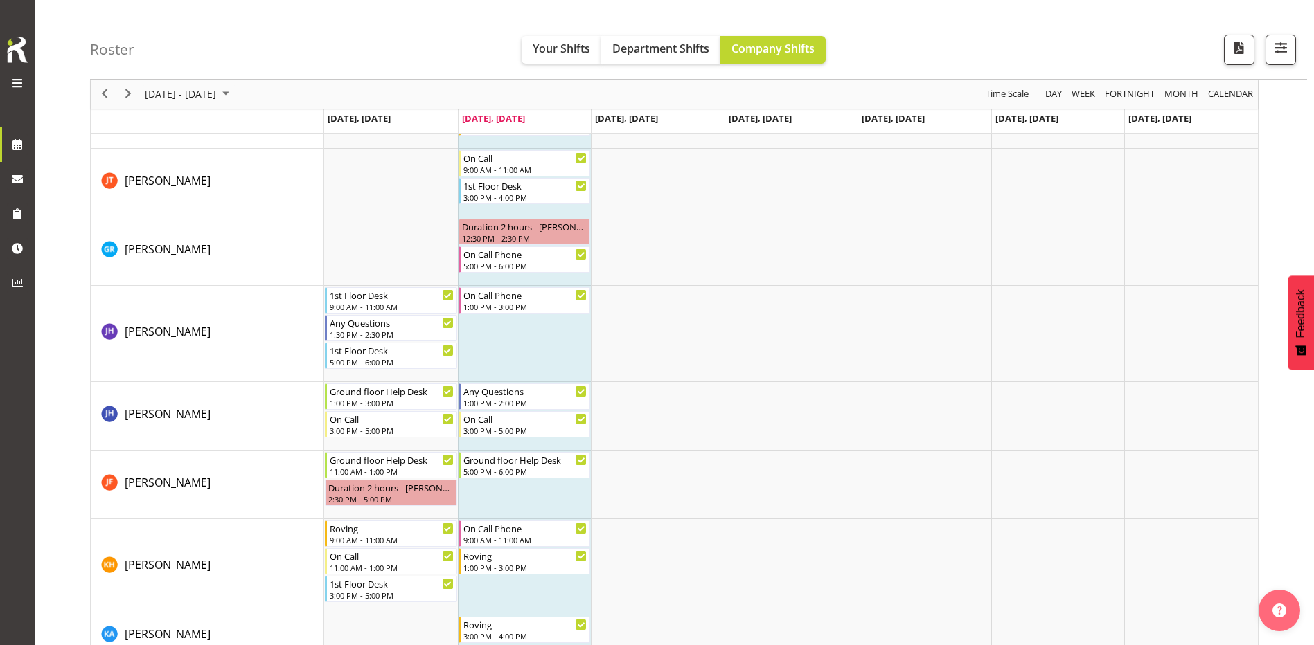
scroll to position [554, 0]
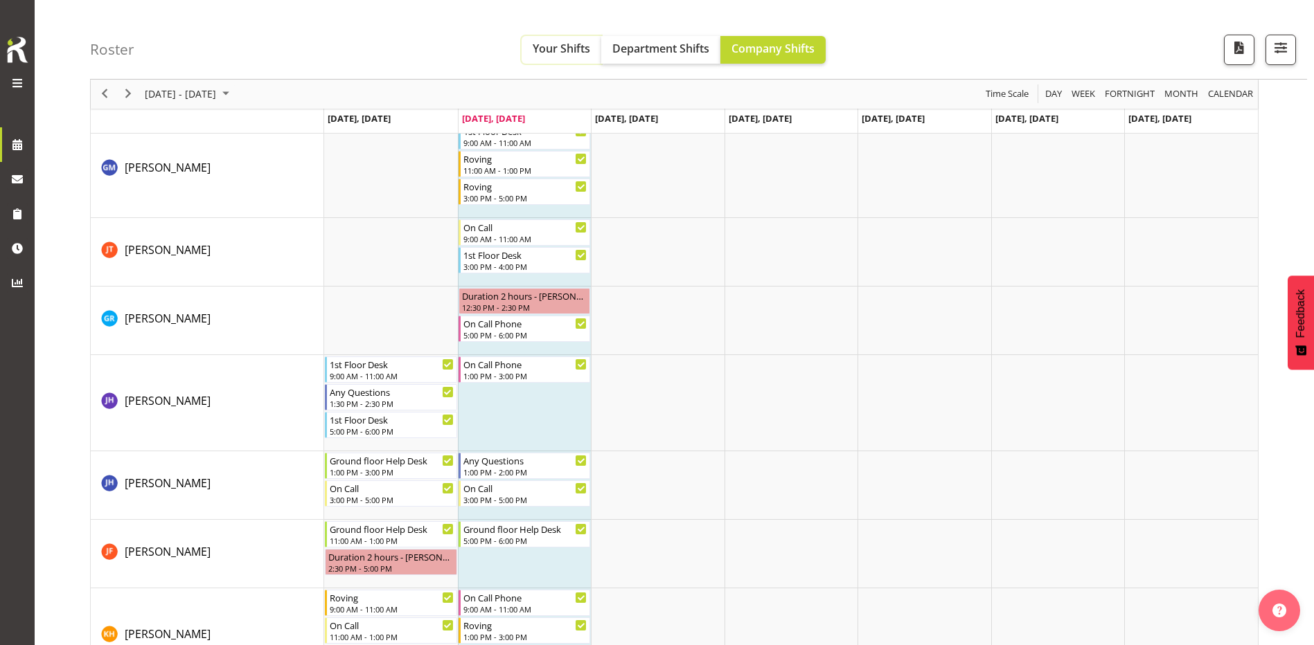
click at [559, 39] on button "Your Shifts" at bounding box center [561, 50] width 80 height 28
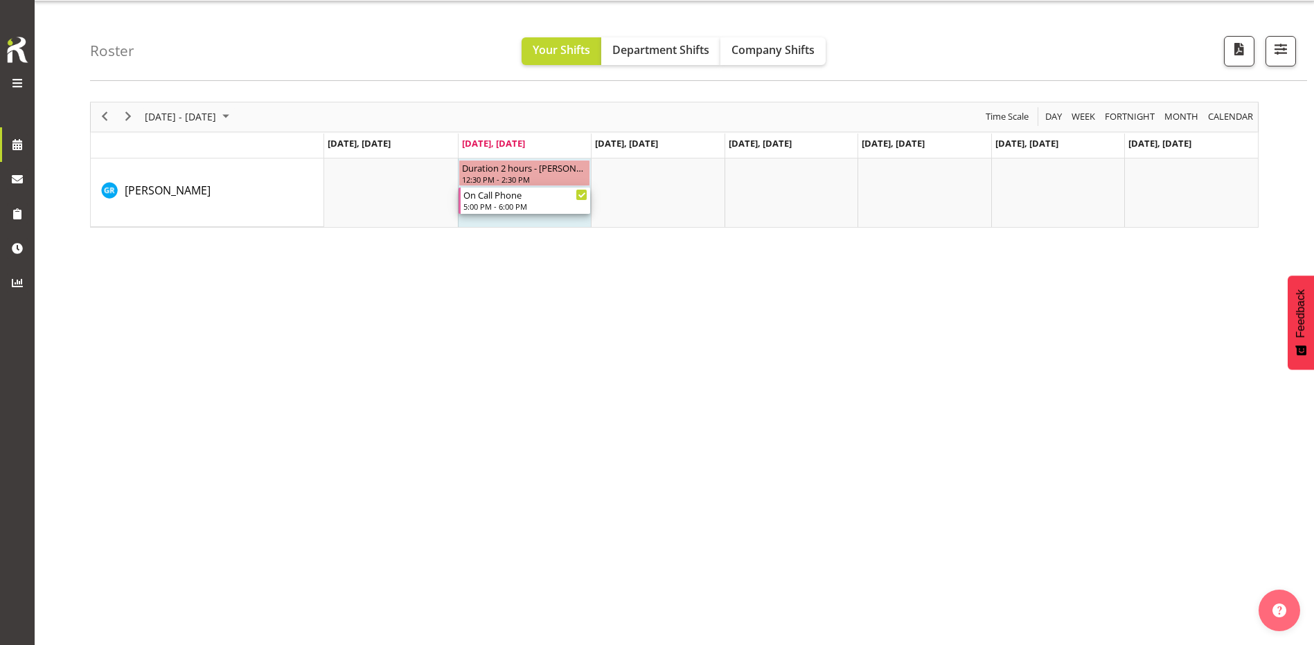
click at [505, 208] on div "5:00 PM - 6:00 PM" at bounding box center [525, 206] width 125 height 11
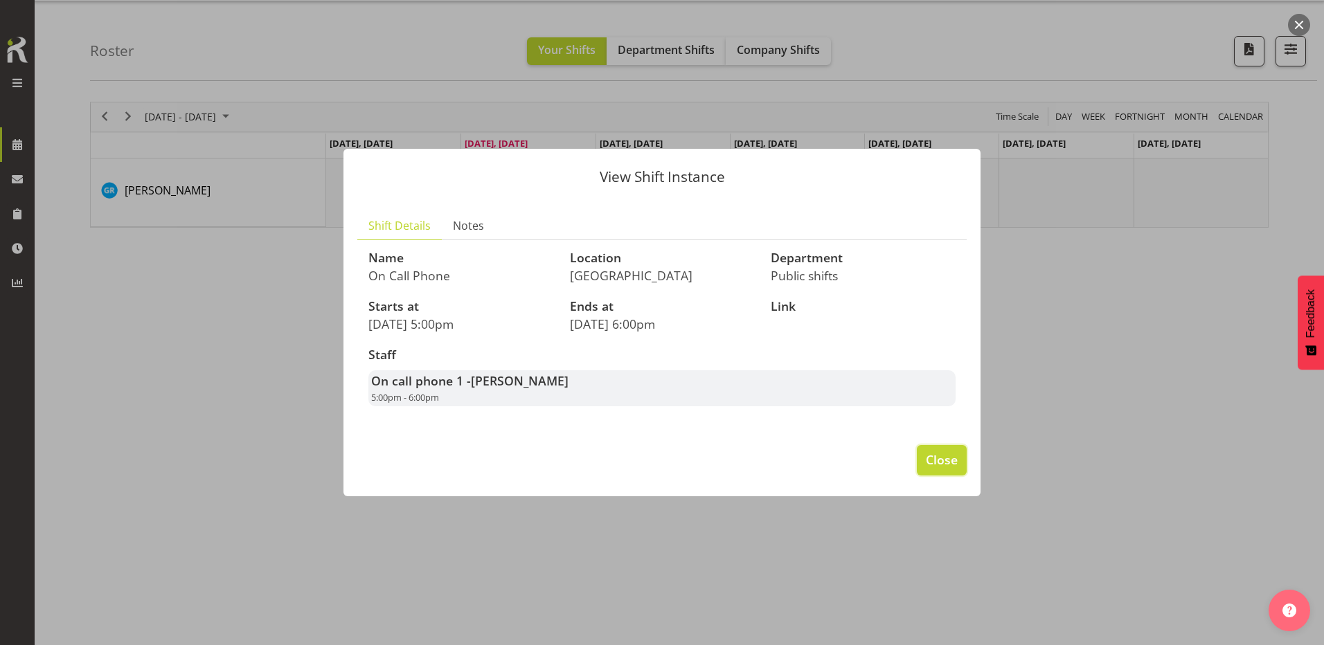
click at [956, 468] on span "Close" at bounding box center [942, 460] width 32 height 18
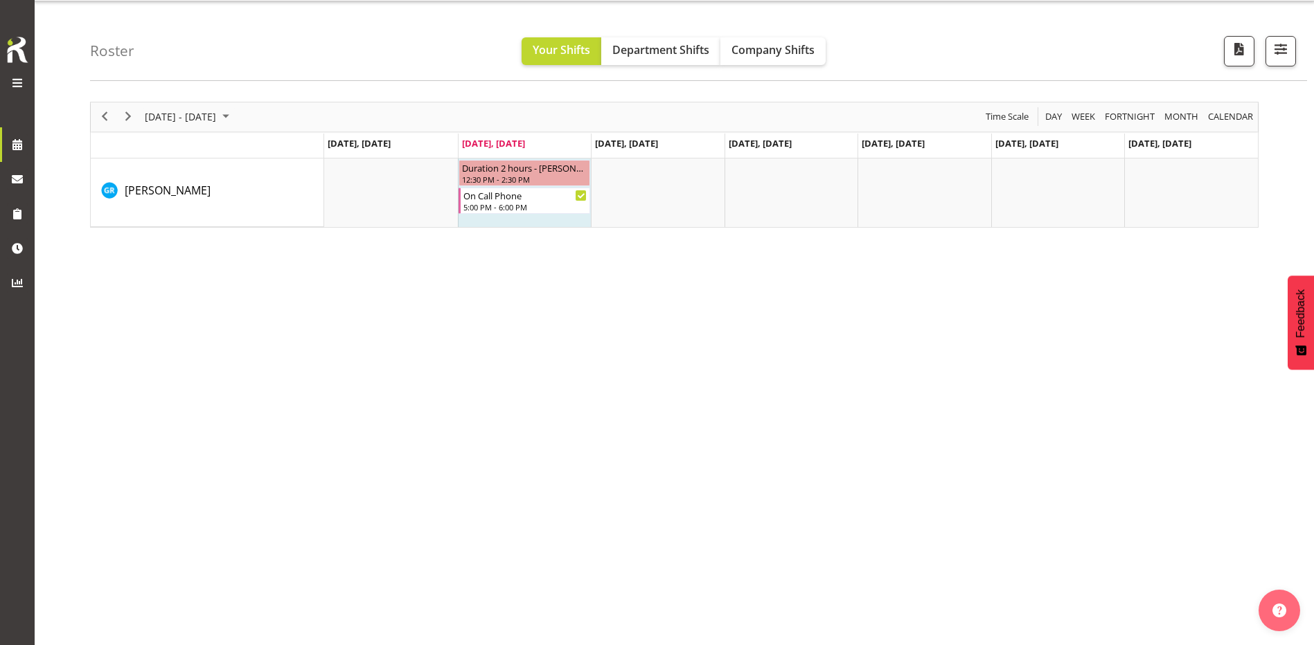
click at [1156, 476] on div "August 25 - 31, 2025 Today Day Week Fortnight Month calendar Month Agenda Time …" at bounding box center [702, 368] width 1224 height 554
click at [758, 55] on span "Company Shifts" at bounding box center [772, 49] width 83 height 15
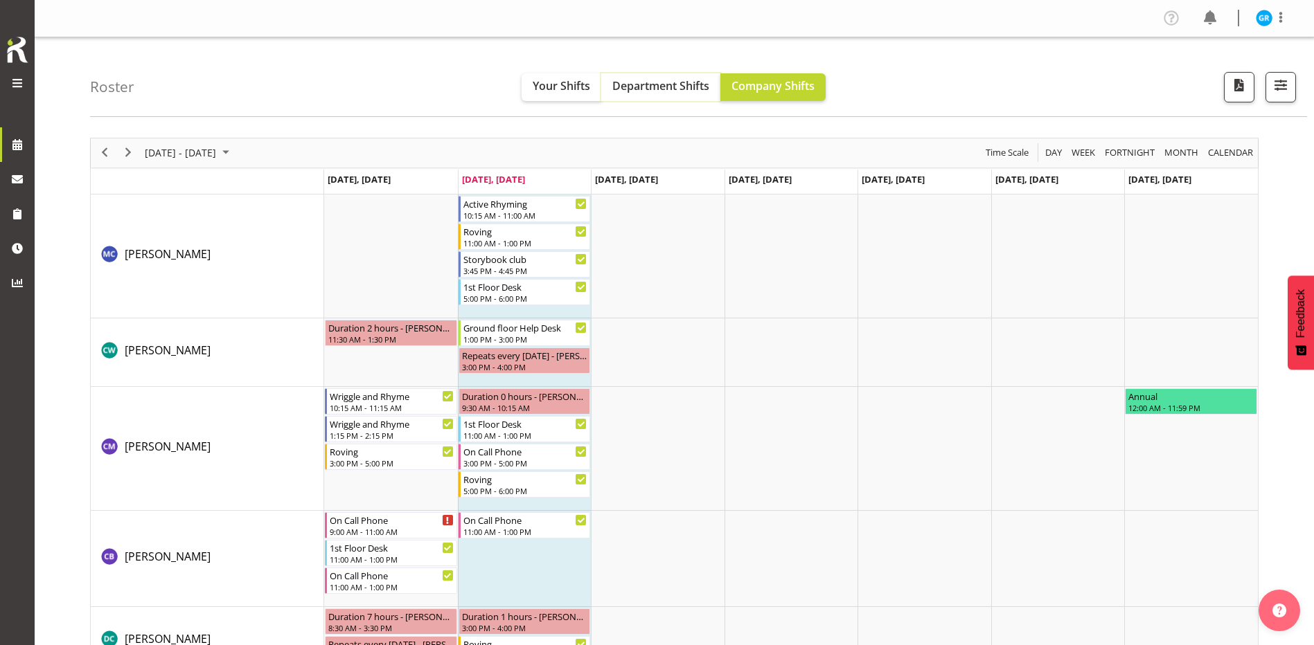
click at [668, 86] on span "Department Shifts" at bounding box center [660, 85] width 97 height 15
click at [385, 63] on div "Roster Your Shifts Department Shifts Company Shifts All Locations Clear Bluff L…" at bounding box center [698, 77] width 1217 height 80
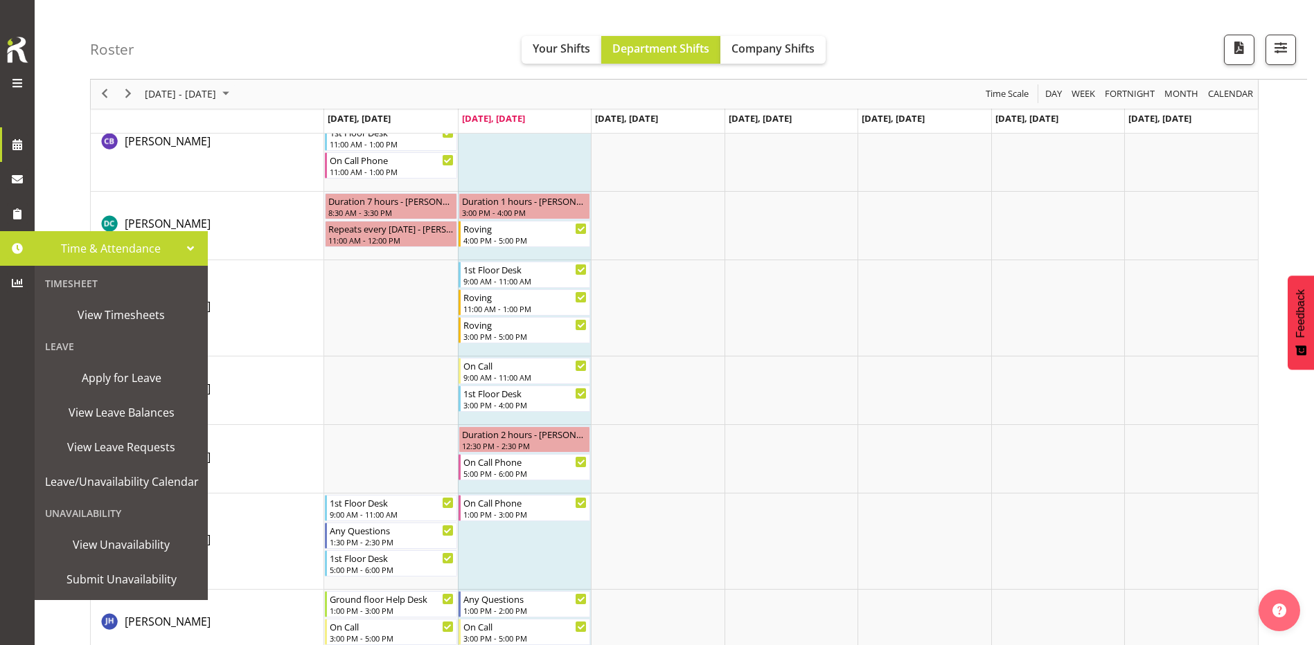
click at [60, 244] on span "Time & Attendance" at bounding box center [111, 248] width 138 height 21
click at [120, 578] on span "Submit Unavailability" at bounding box center [121, 579] width 152 height 21
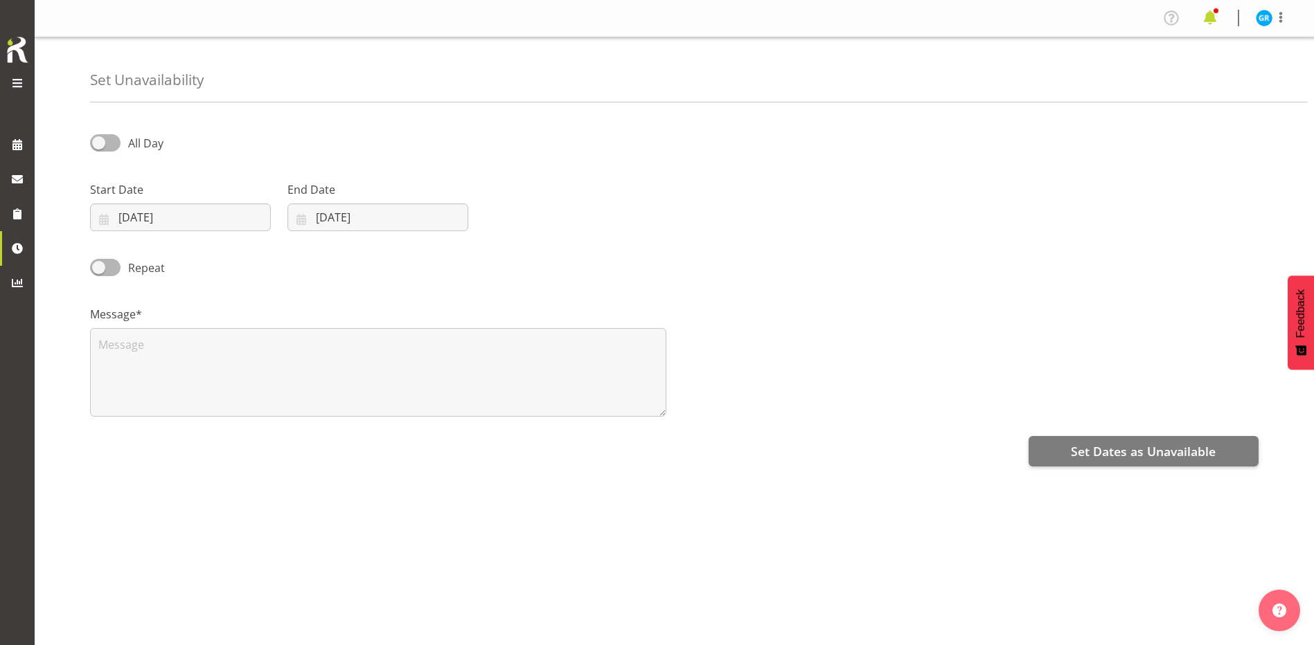
click at [1212, 19] on span at bounding box center [1210, 18] width 22 height 22
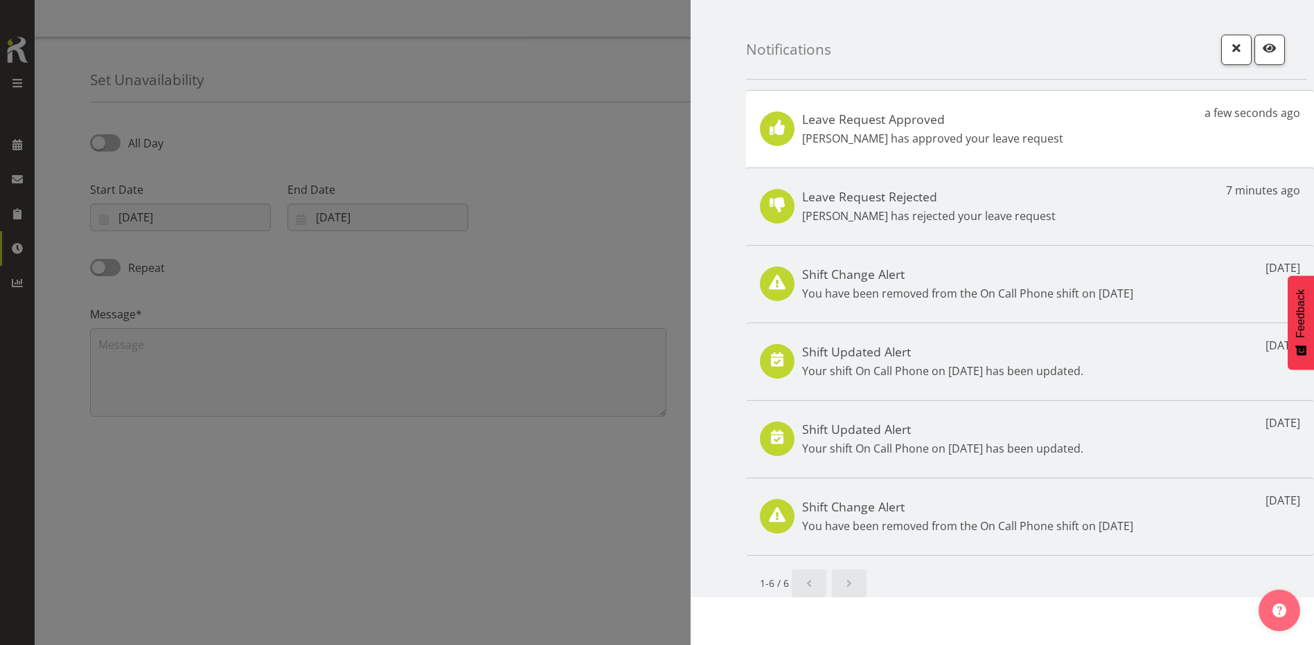
click at [625, 131] on div at bounding box center [657, 322] width 1314 height 645
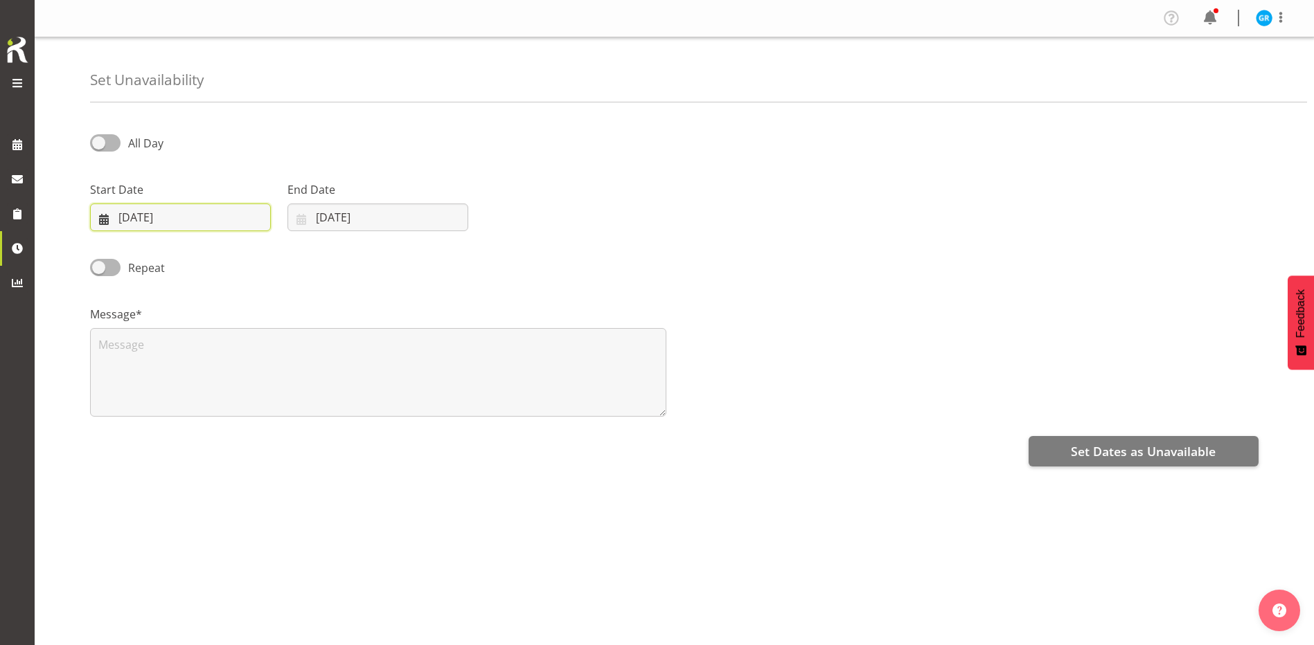
click at [126, 229] on input "[DATE]" at bounding box center [180, 218] width 181 height 28
click at [201, 433] on span "27" at bounding box center [201, 433] width 11 height 13
type input "27/08/2025"
click at [366, 212] on input "26/08/2025" at bounding box center [377, 218] width 181 height 28
click at [432, 439] on span "28" at bounding box center [426, 433] width 11 height 13
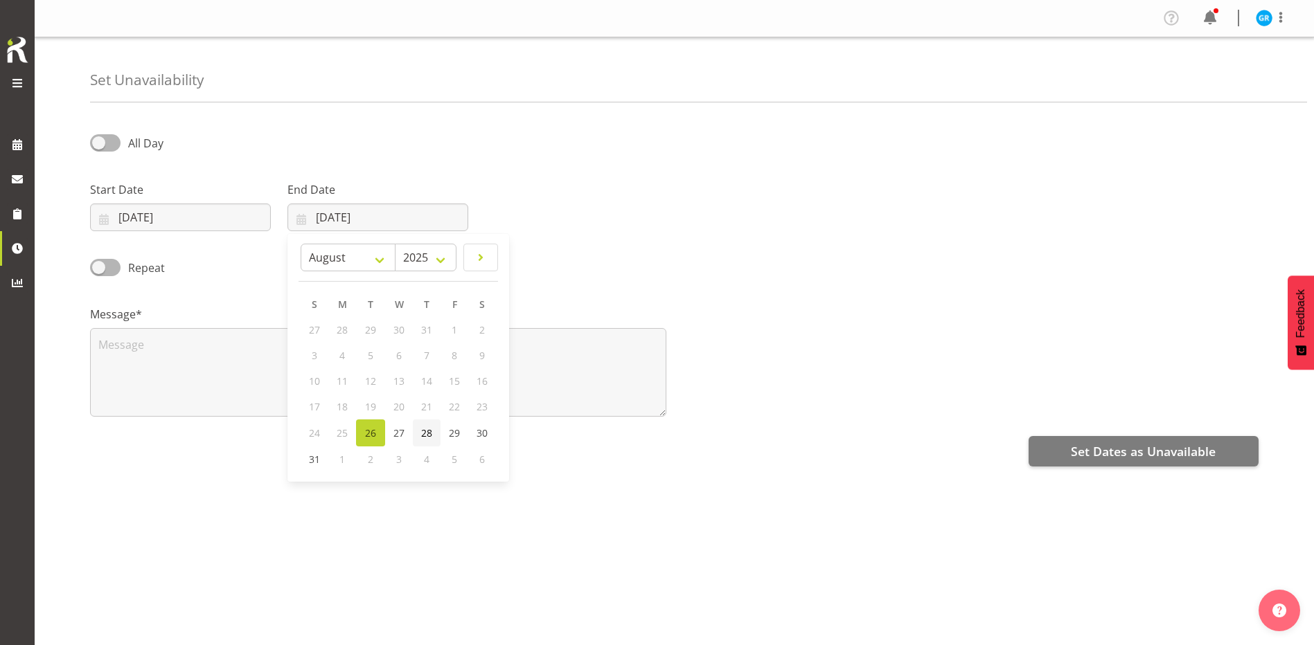
type input "28/08/2025"
click at [97, 138] on span at bounding box center [105, 142] width 30 height 17
click at [97, 138] on input "All Day" at bounding box center [94, 142] width 9 height 9
checkbox input "true"
select select "15"
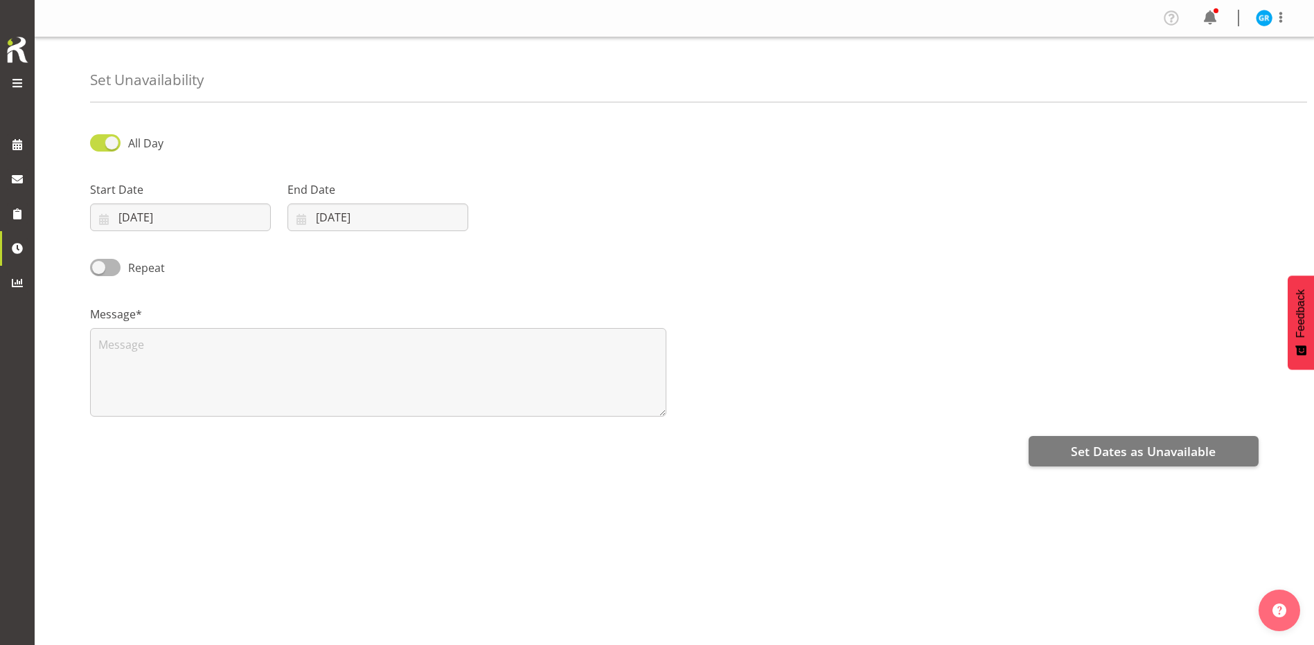
select select "22"
click at [161, 219] on input "27/08/2025" at bounding box center [180, 218] width 181 height 28
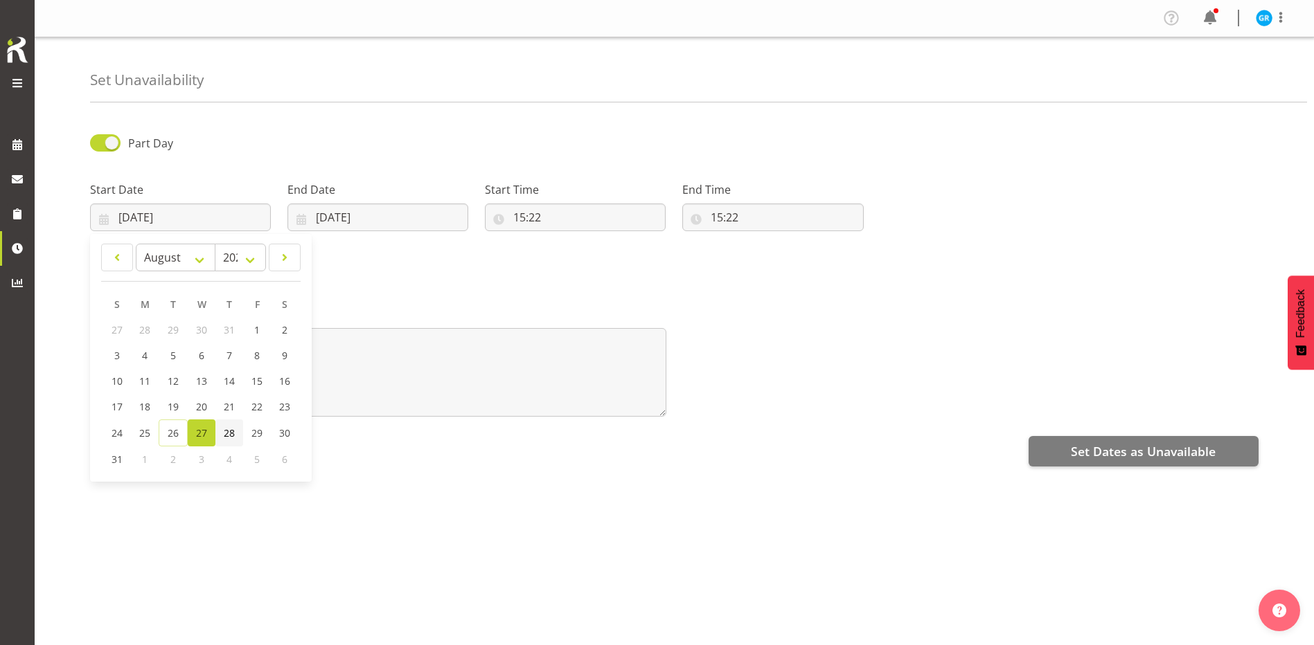
click at [222, 433] on link "28" at bounding box center [229, 433] width 28 height 27
type input "28/08/2025"
click at [561, 216] on input "15:22" at bounding box center [575, 218] width 181 height 28
click at [620, 255] on select "00 01 02 03 04 05 06 07 08 09 10 11 12 13 14 15 16 17 18 19 20 21 22 23 24 25 2…" at bounding box center [615, 254] width 31 height 28
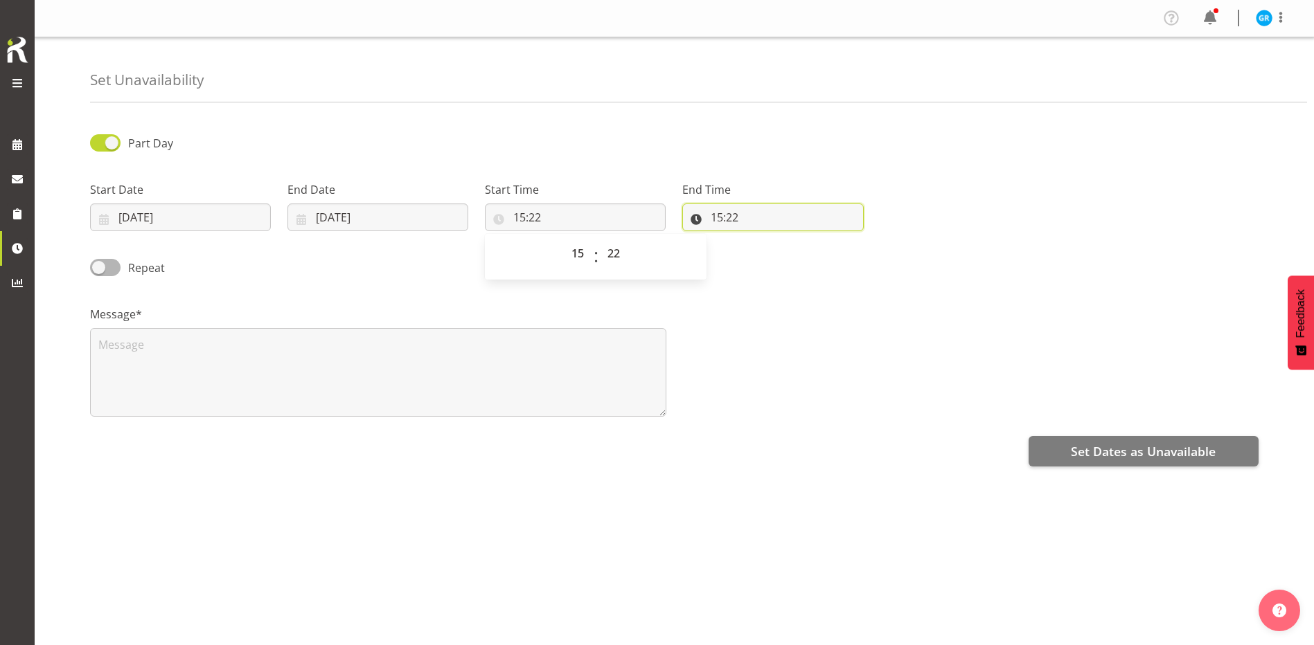
click at [778, 217] on input "15:22" at bounding box center [772, 218] width 181 height 28
click at [776, 251] on select "00 01 02 03 04 05 06 07 08 09 10 11 12 13 14 15 16 17 18 19 20 21 22 23" at bounding box center [776, 254] width 31 height 28
select select "16"
click at [761, 240] on select "00 01 02 03 04 05 06 07 08 09 10 11 12 13 14 15 16 17 18 19 20 21 22 23" at bounding box center [776, 254] width 31 height 28
type input "16:22"
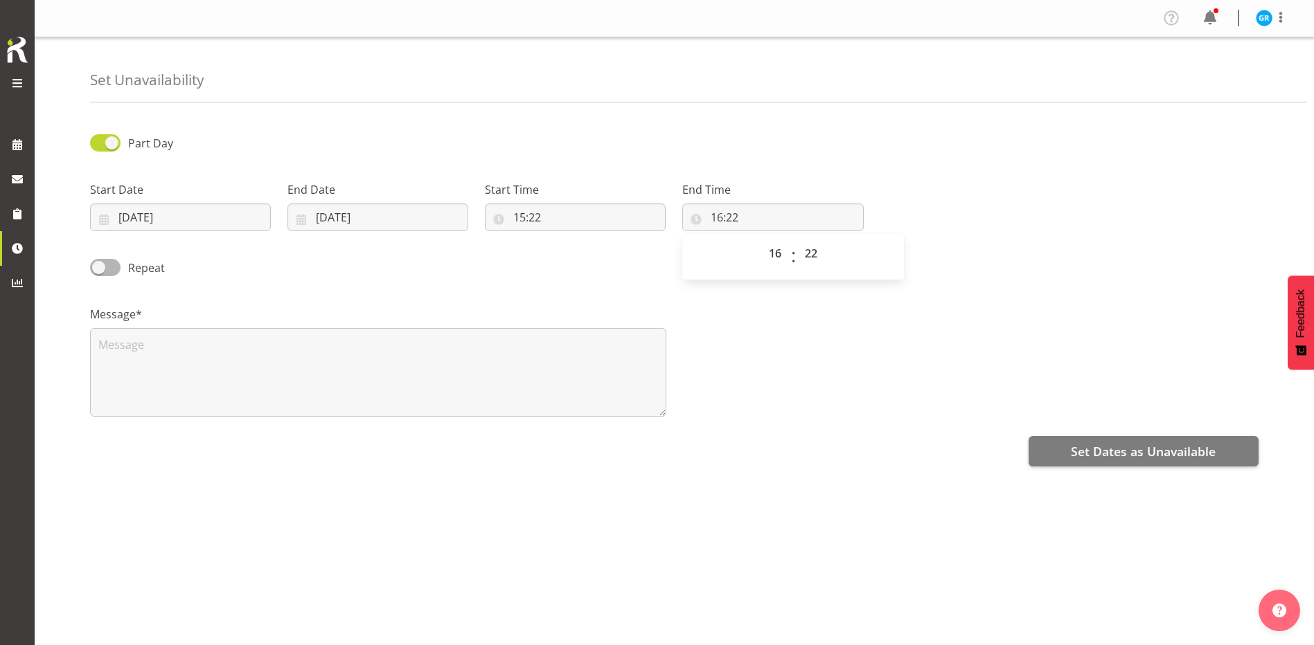
click at [943, 358] on div "Message*" at bounding box center [674, 356] width 1185 height 138
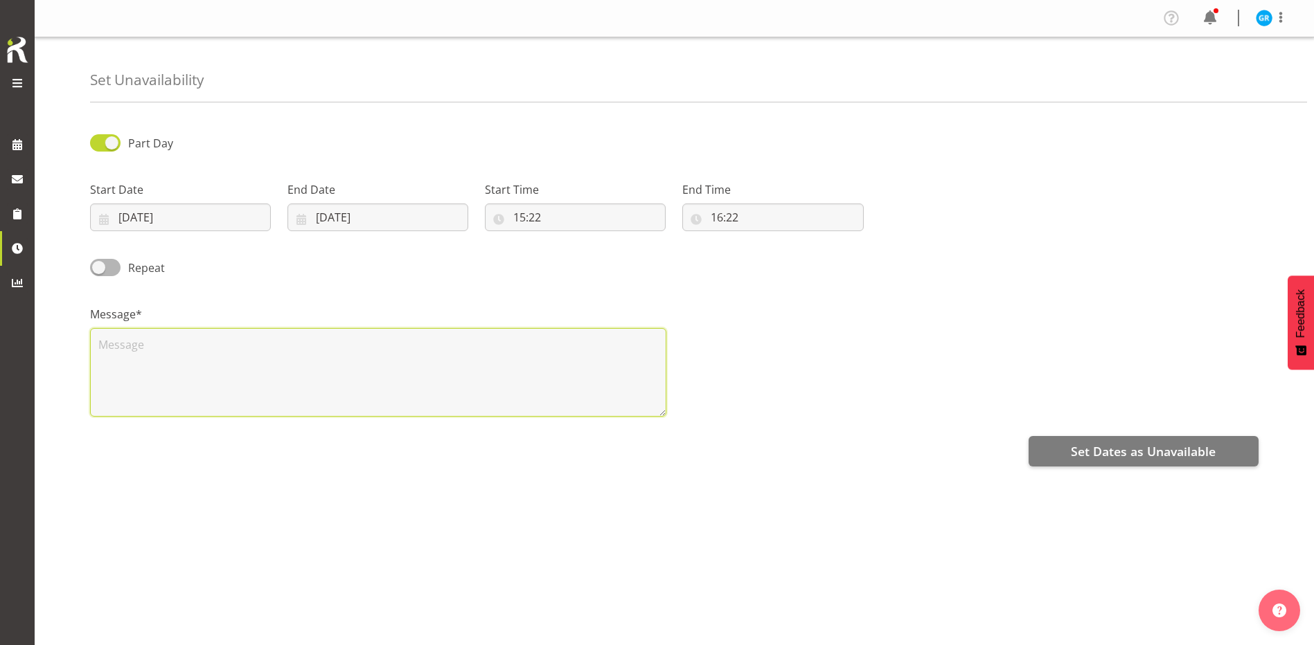
click at [138, 334] on textarea at bounding box center [378, 372] width 576 height 89
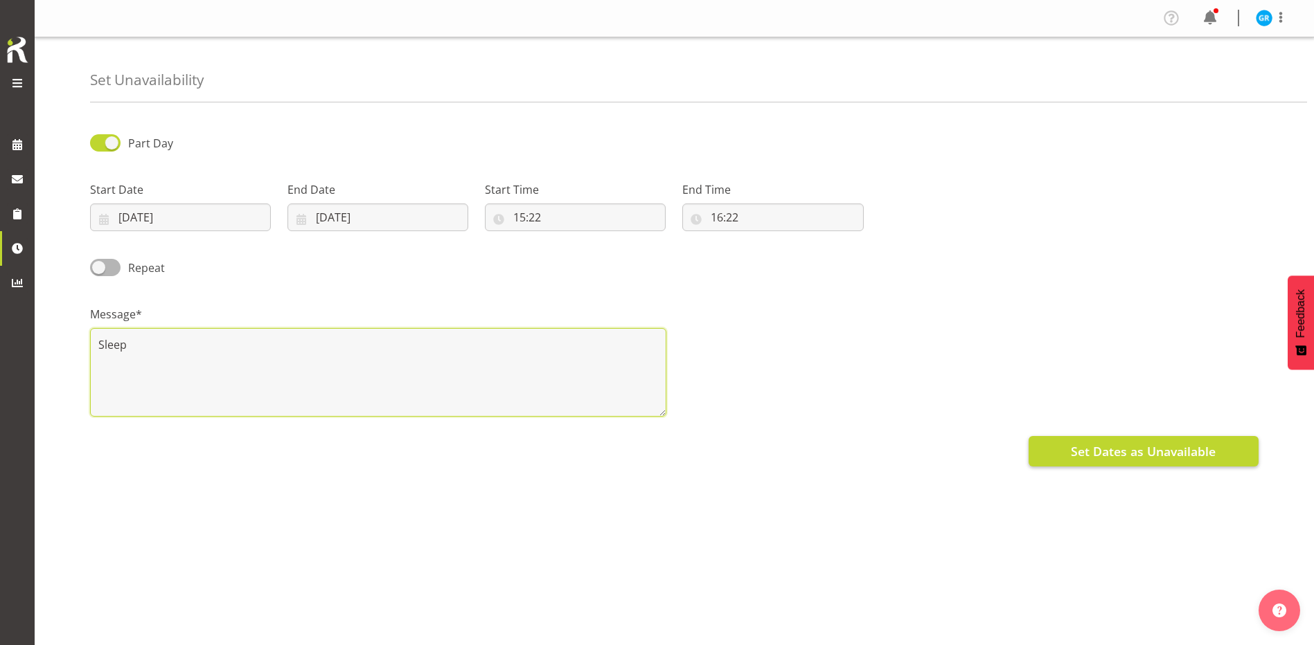
type textarea "Sleep"
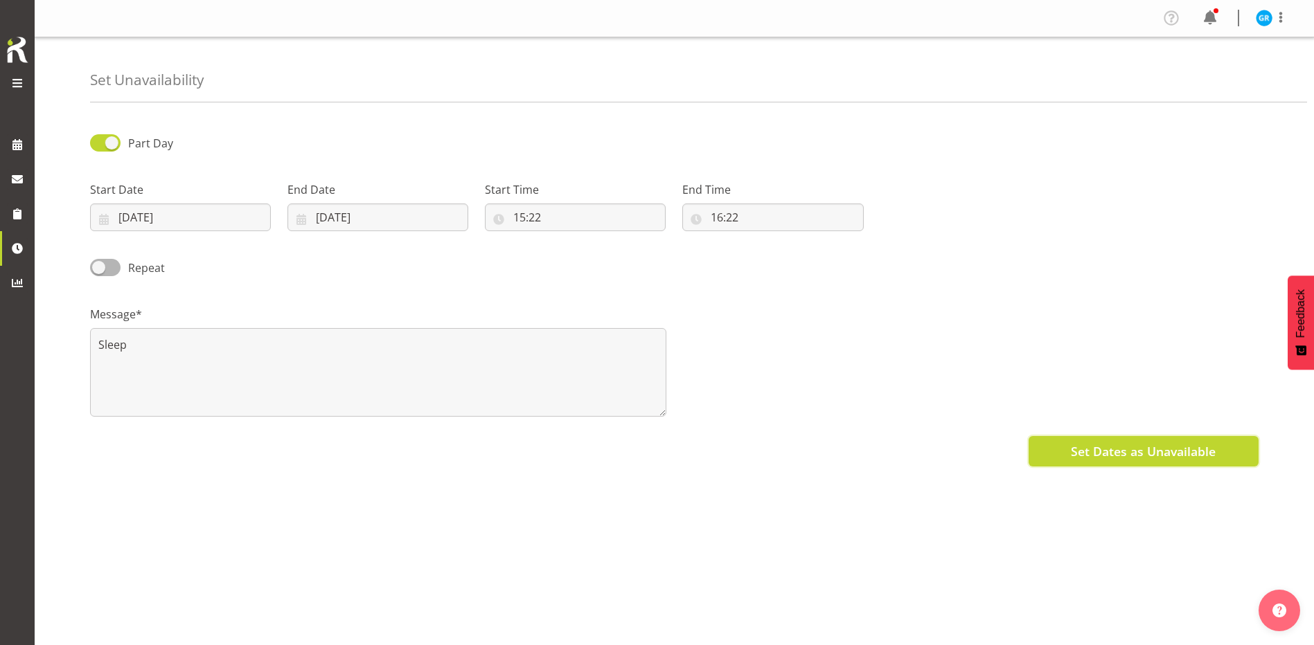
click at [1098, 448] on span "Set Dates as Unavailable" at bounding box center [1143, 451] width 145 height 18
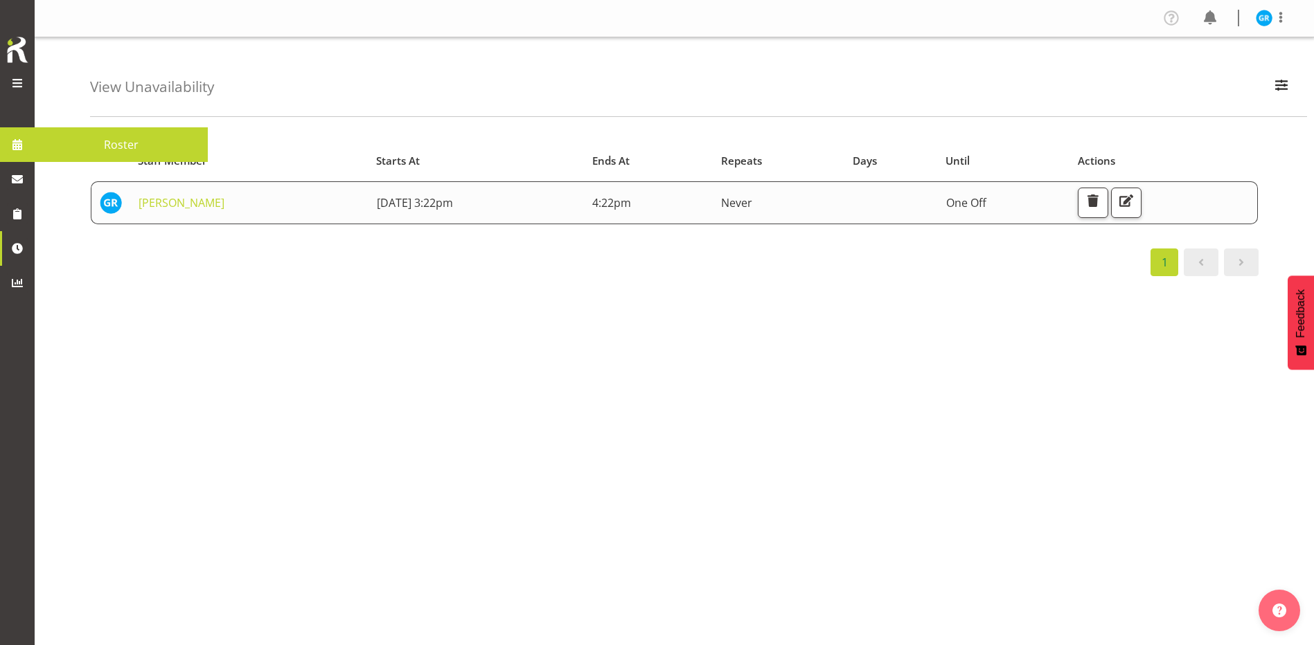
click at [148, 144] on span "Roster" at bounding box center [121, 144] width 159 height 21
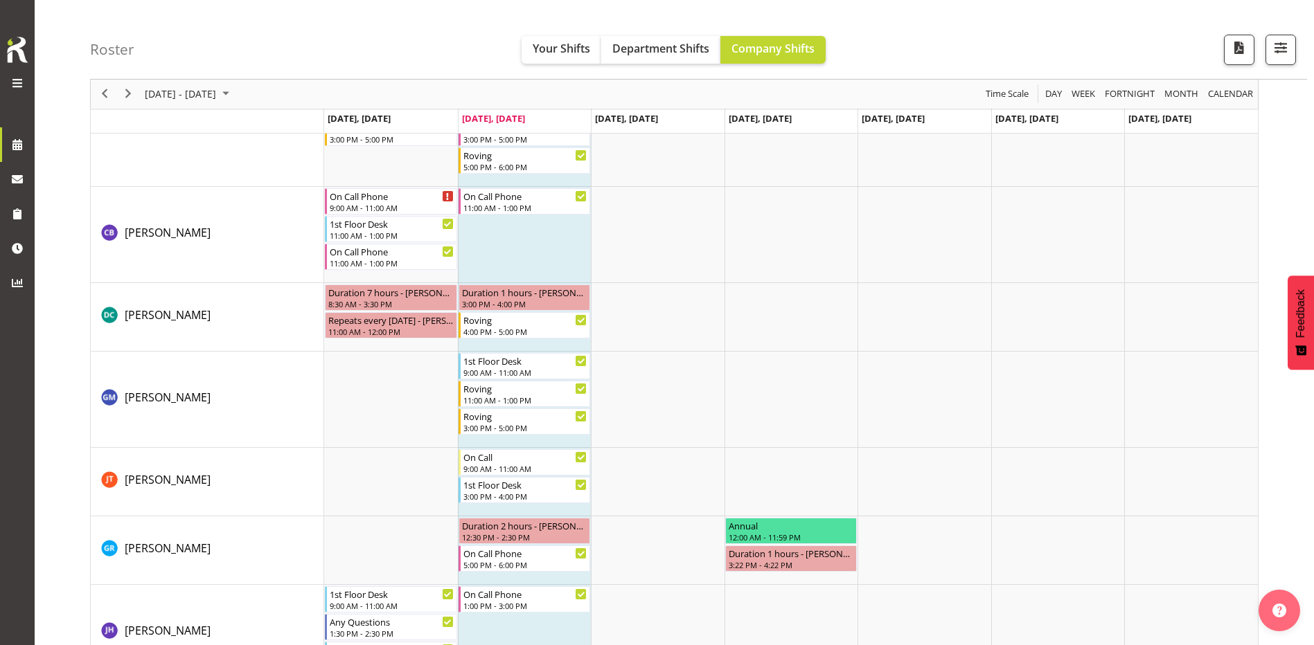
scroll to position [415, 0]
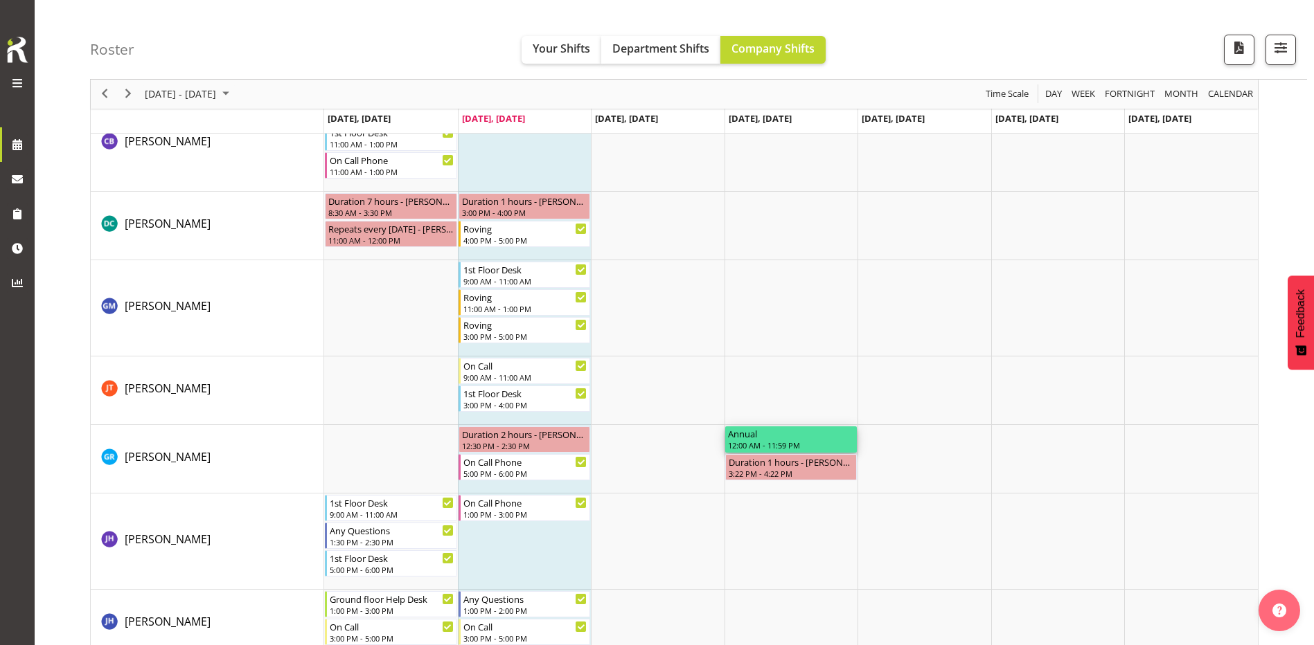
click at [749, 449] on div "12:00 AM - 11:59 PM" at bounding box center [791, 445] width 127 height 11
click at [764, 476] on div "3:22 PM - 4:22 PM" at bounding box center [791, 472] width 127 height 11
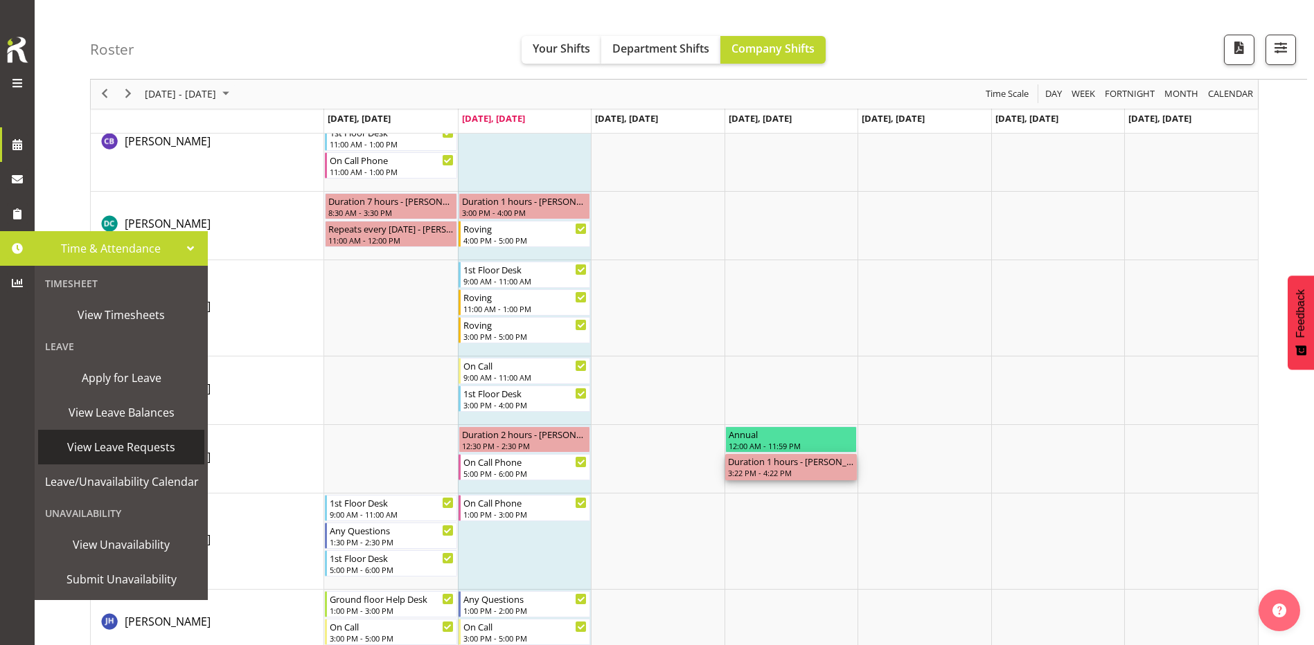
click at [143, 450] on span "View Leave Requests" at bounding box center [121, 447] width 152 height 21
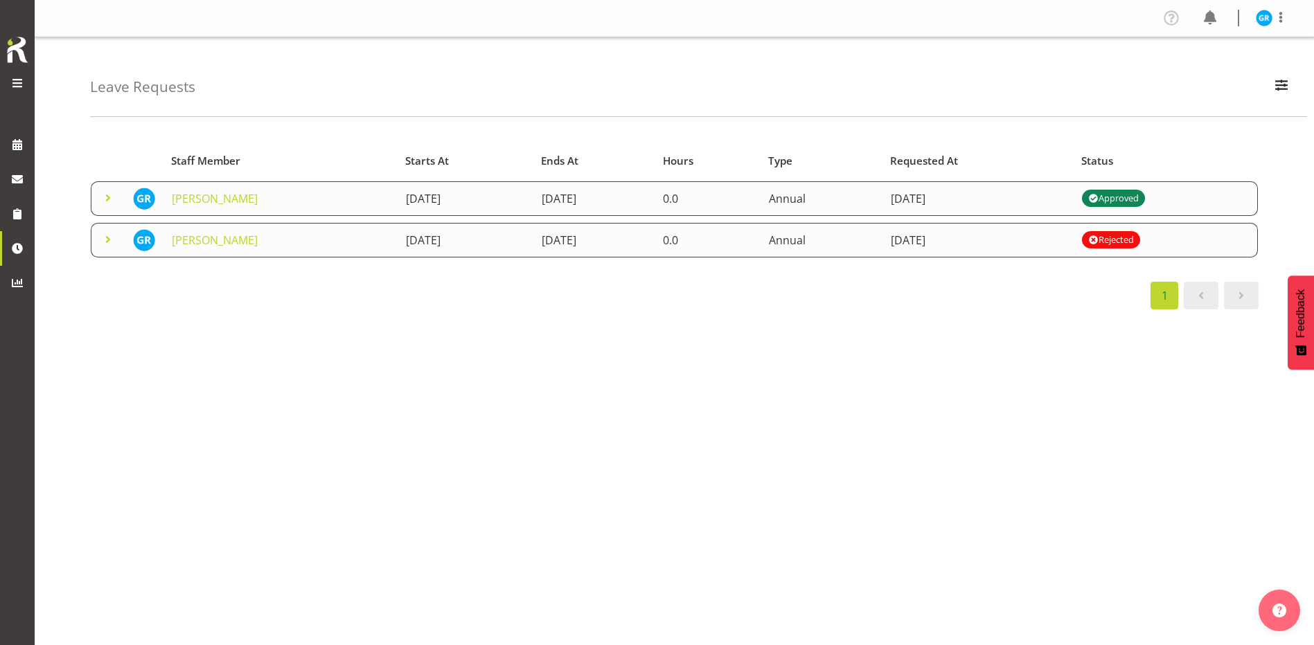
click at [107, 199] on span at bounding box center [108, 198] width 17 height 17
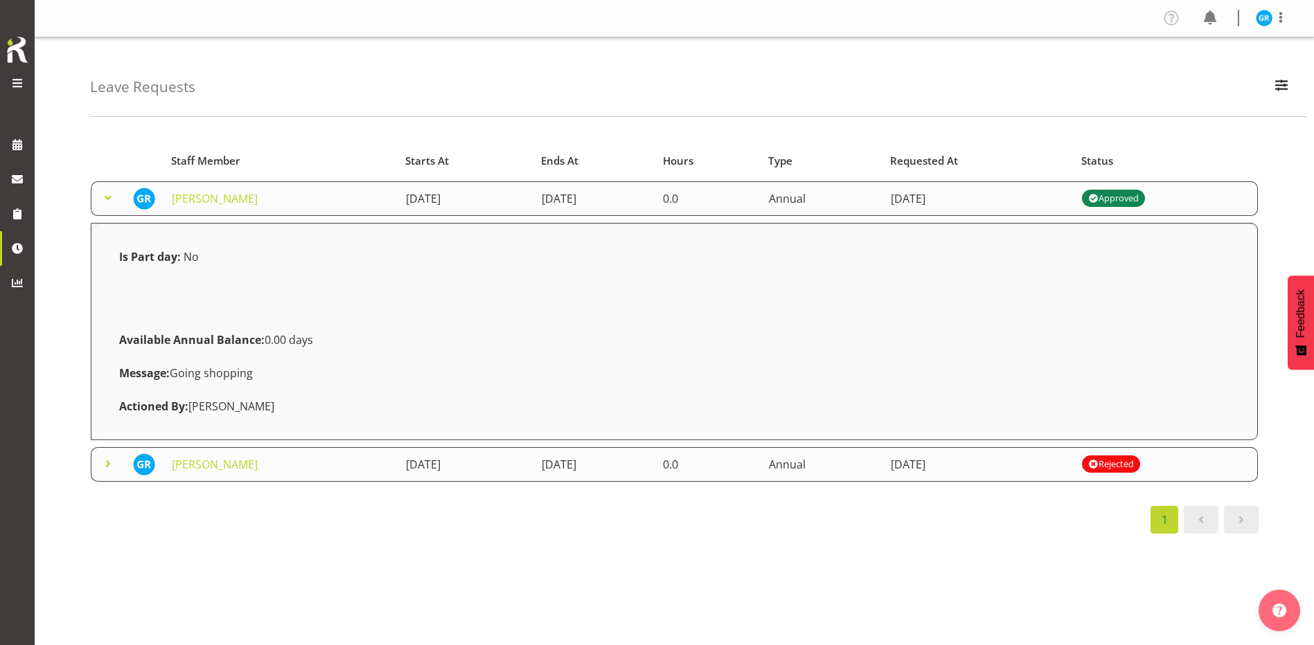
click at [102, 463] on span at bounding box center [108, 464] width 17 height 17
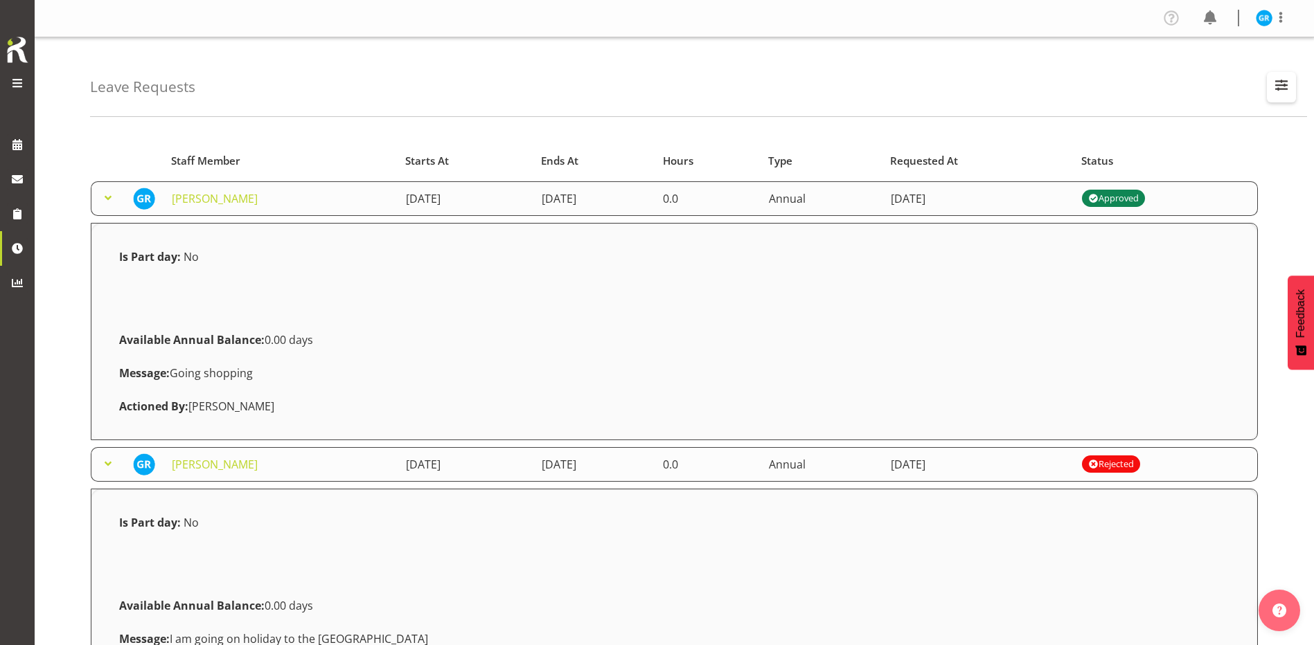
click at [1287, 77] on span "button" at bounding box center [1281, 85] width 18 height 18
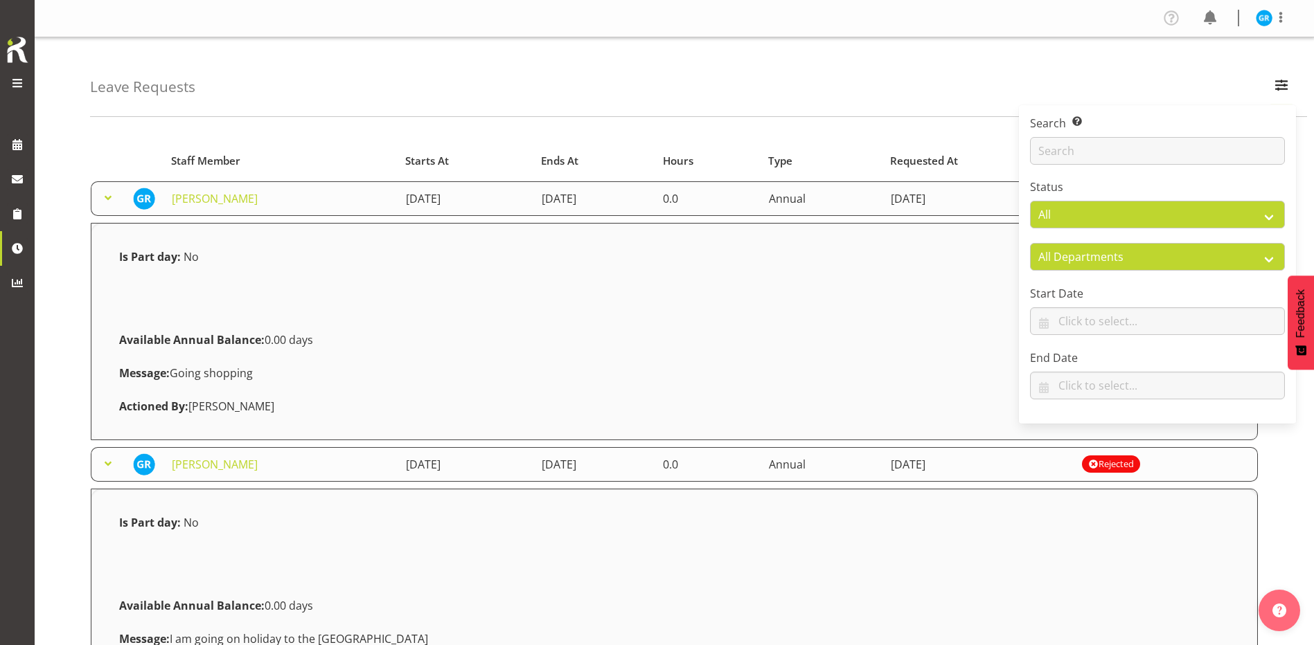
click at [891, 80] on div "Leave Requests Search Search for a particular employee Status All Approved Requ…" at bounding box center [698, 77] width 1217 height 80
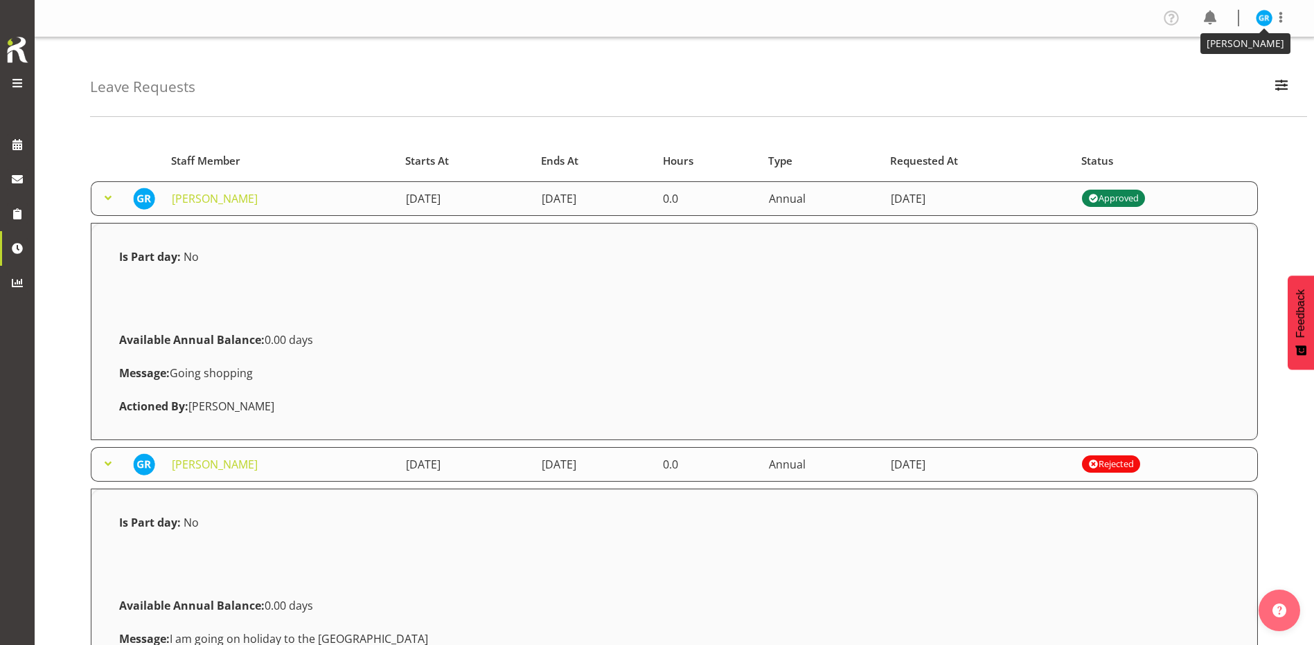
click at [1264, 13] on img at bounding box center [1263, 18] width 17 height 17
click at [1201, 52] on link "Profile" at bounding box center [1222, 47] width 133 height 25
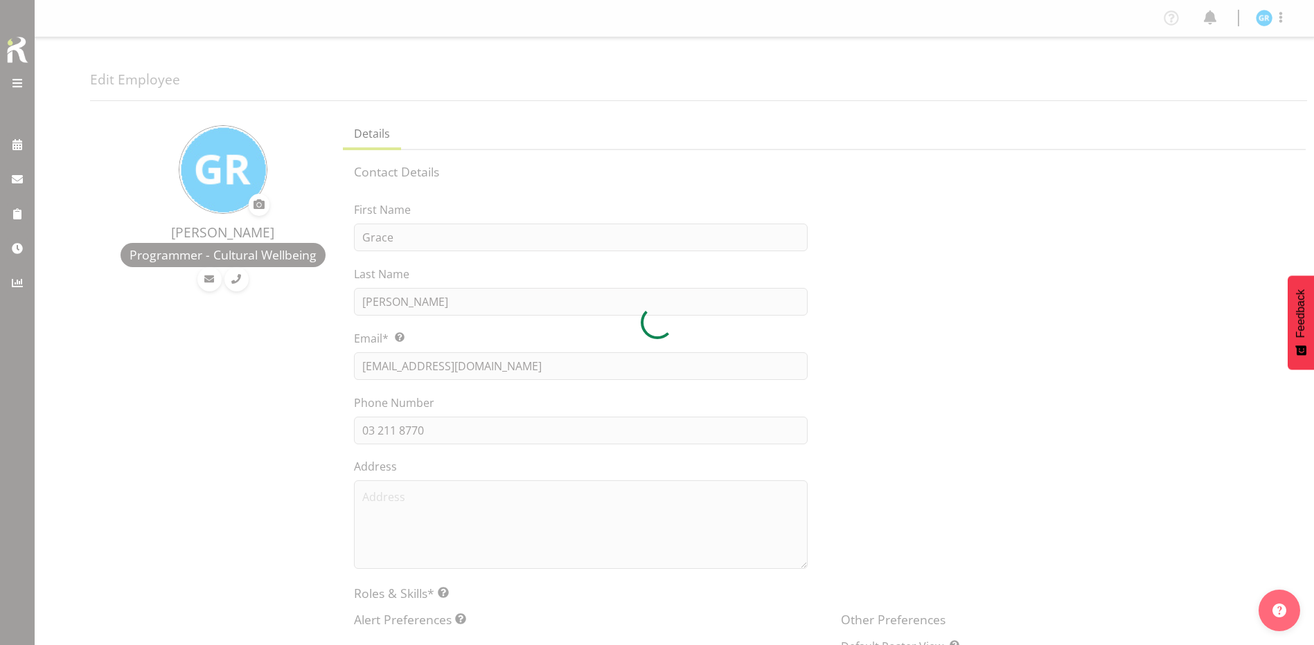
select select "TimelineWeek"
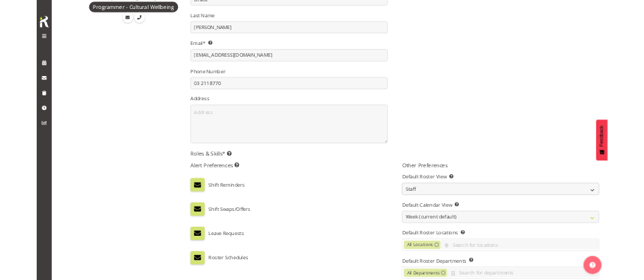
scroll to position [393, 0]
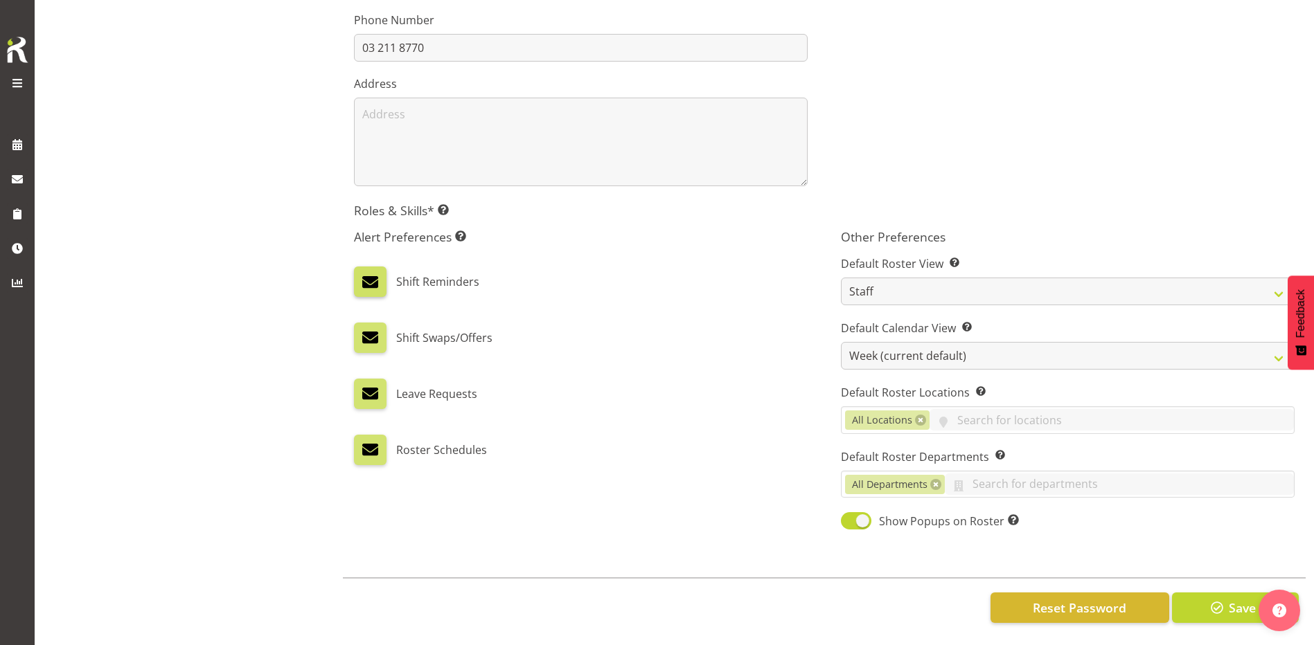
click at [382, 274] on label at bounding box center [370, 282] width 32 height 30
click at [363, 278] on input "checkbox" at bounding box center [358, 282] width 9 height 9
checkbox input "false"
click at [356, 323] on label at bounding box center [370, 338] width 32 height 30
click at [356, 334] on input "checkbox" at bounding box center [358, 338] width 9 height 9
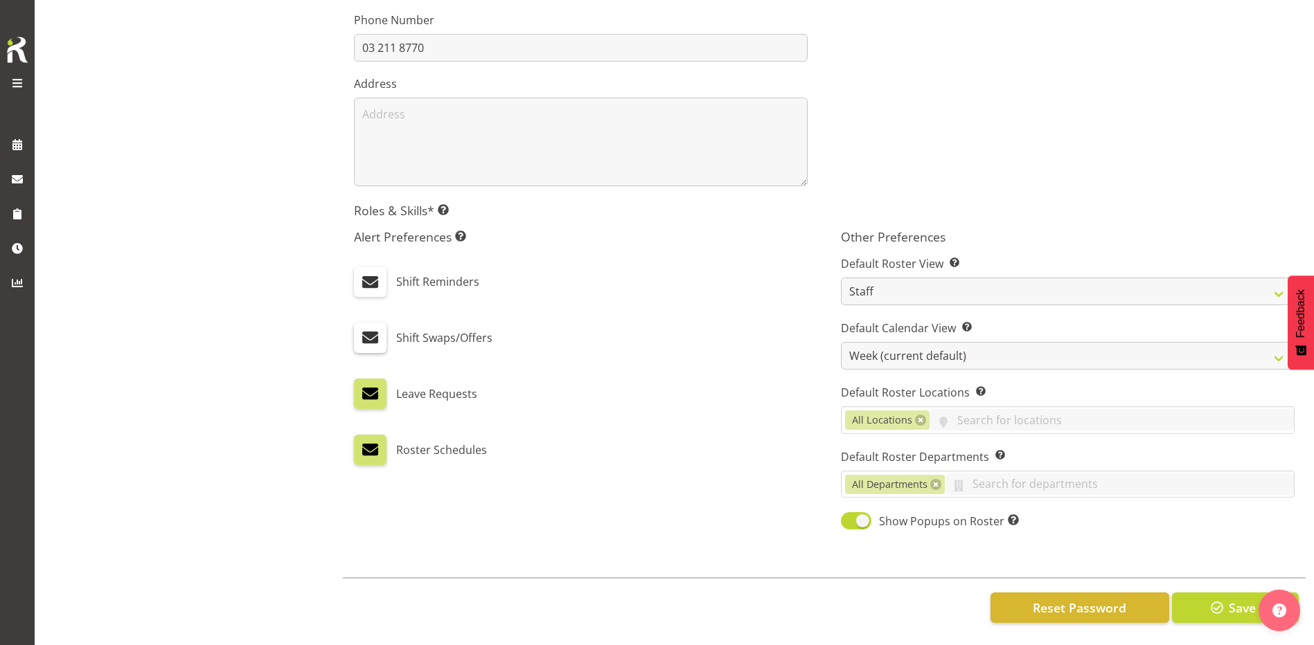
click at [377, 329] on span at bounding box center [370, 338] width 18 height 18
click at [363, 334] on input "checkbox" at bounding box center [358, 338] width 9 height 9
checkbox input "true"
click at [725, 380] on div "Leave Requests" at bounding box center [581, 394] width 454 height 30
click at [374, 441] on span at bounding box center [370, 450] width 18 height 18
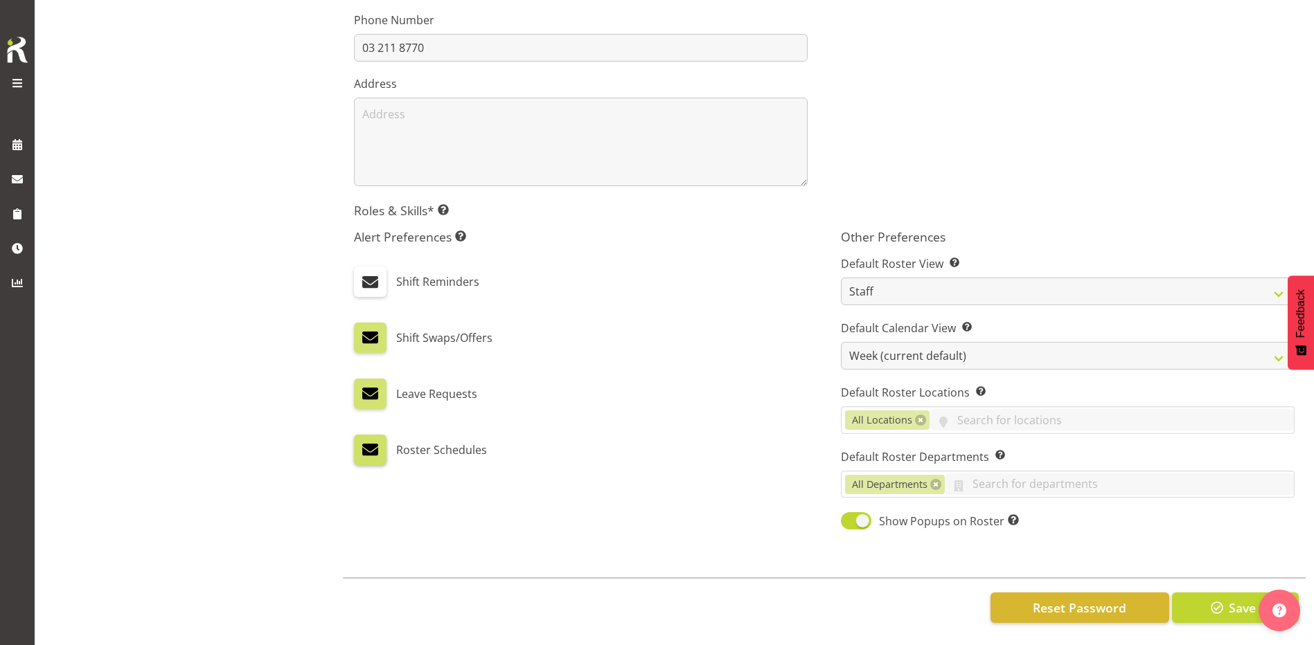
click at [363, 445] on input "checkbox" at bounding box center [358, 449] width 9 height 9
checkbox input "false"
click at [686, 355] on div "Alert Preferences Specifies what type(s) of communication the employee will rec…" at bounding box center [580, 380] width 487 height 319
click at [725, 329] on div "Shift Swaps/Offers" at bounding box center [581, 338] width 454 height 30
